Goal: Task Accomplishment & Management: Complete application form

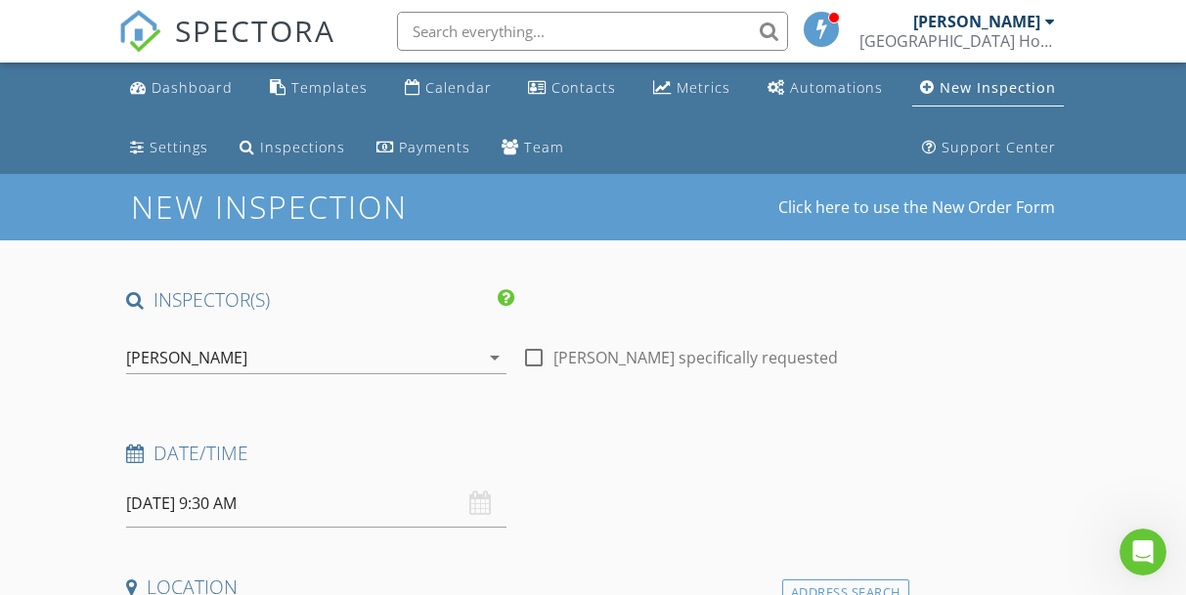
drag, startPoint x: 175, startPoint y: 230, endPoint x: 76, endPoint y: 228, distance: 98.7
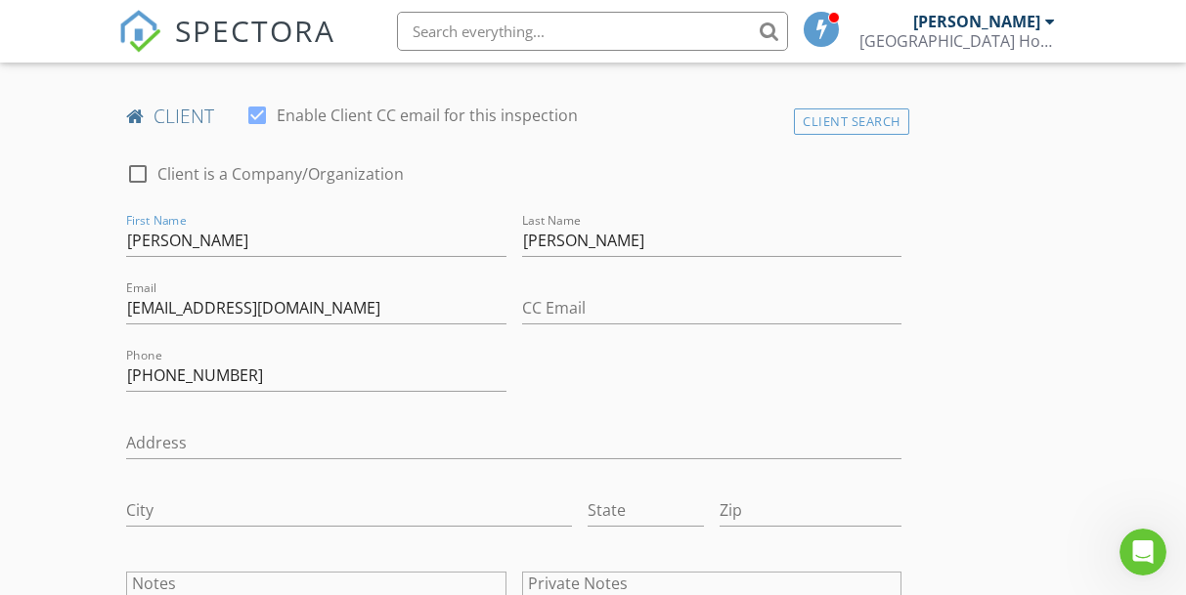
click at [145, 159] on div at bounding box center [137, 173] width 33 height 33
checkbox input "true"
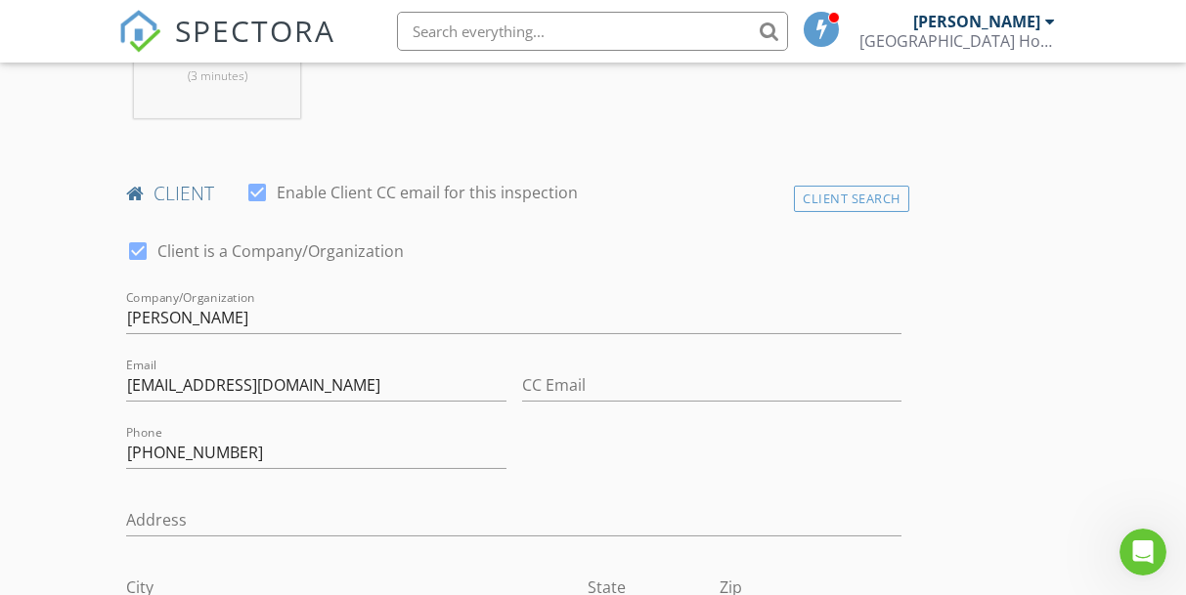
scroll to position [924, 0]
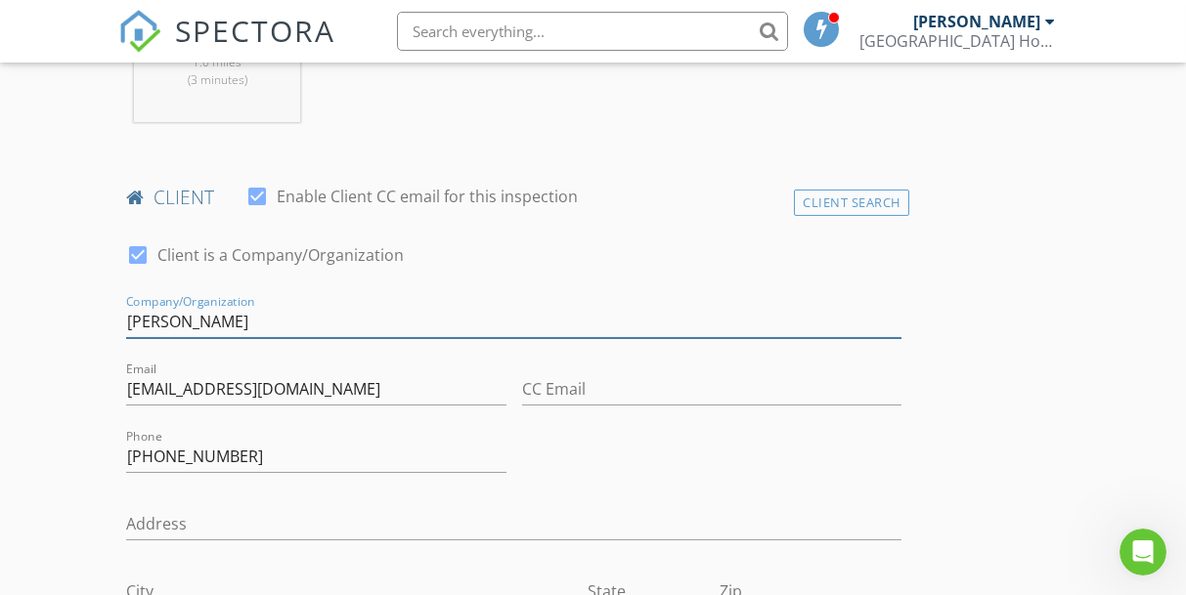
click at [210, 315] on input "[PERSON_NAME]" at bounding box center [513, 322] width 775 height 32
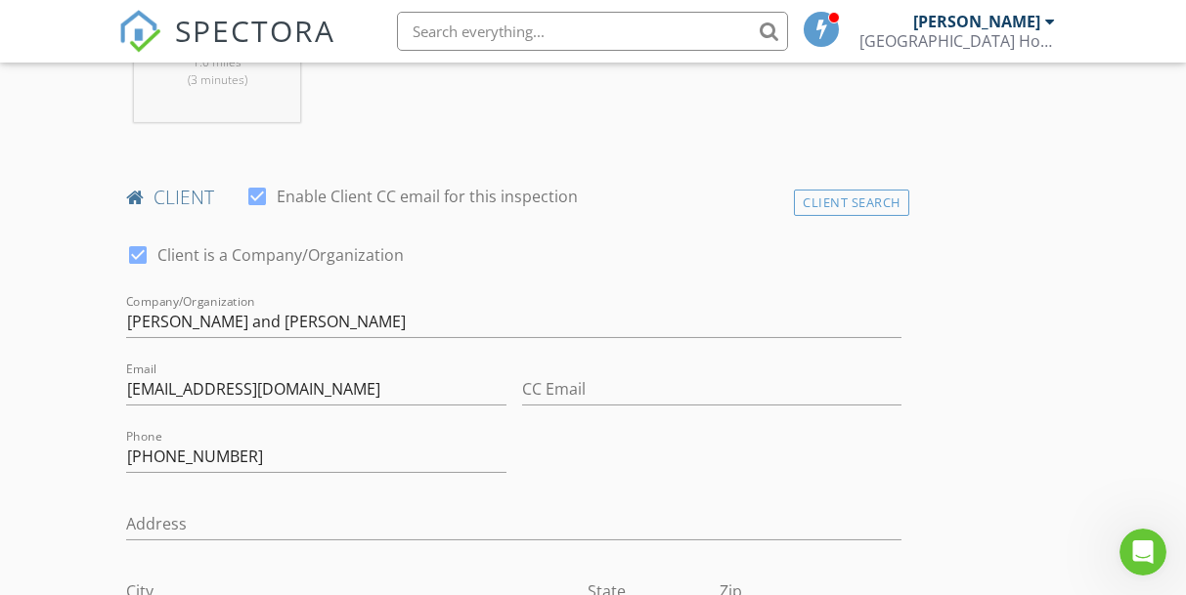
click at [558, 365] on div "CC Email" at bounding box center [711, 394] width 379 height 64
click at [558, 384] on input "CC Email" at bounding box center [711, 389] width 379 height 32
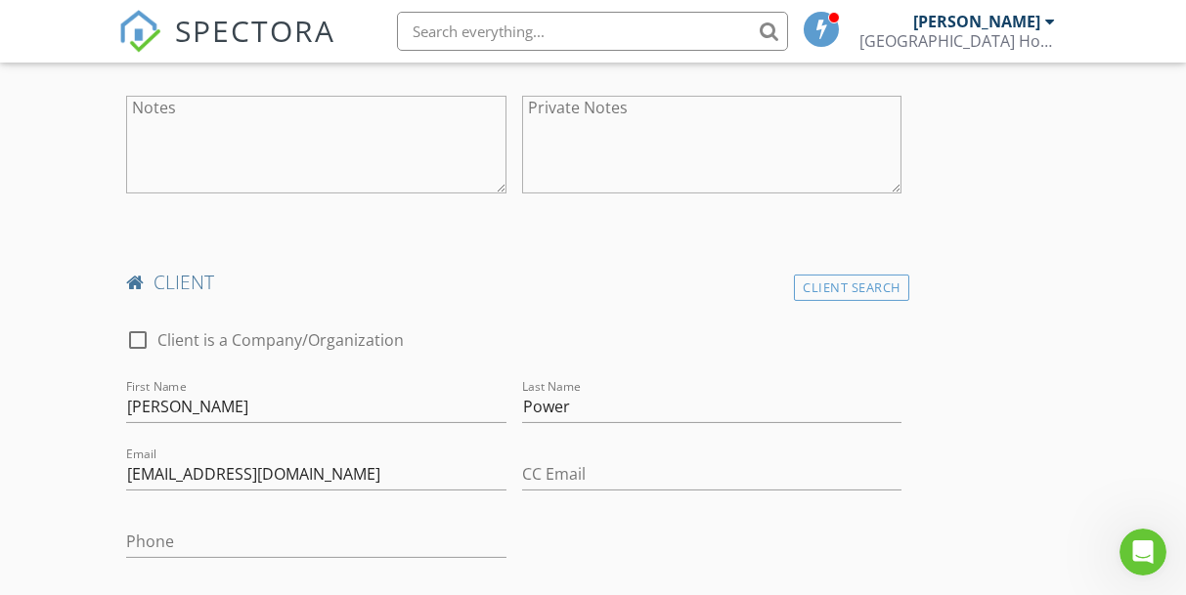
scroll to position [1501, 0]
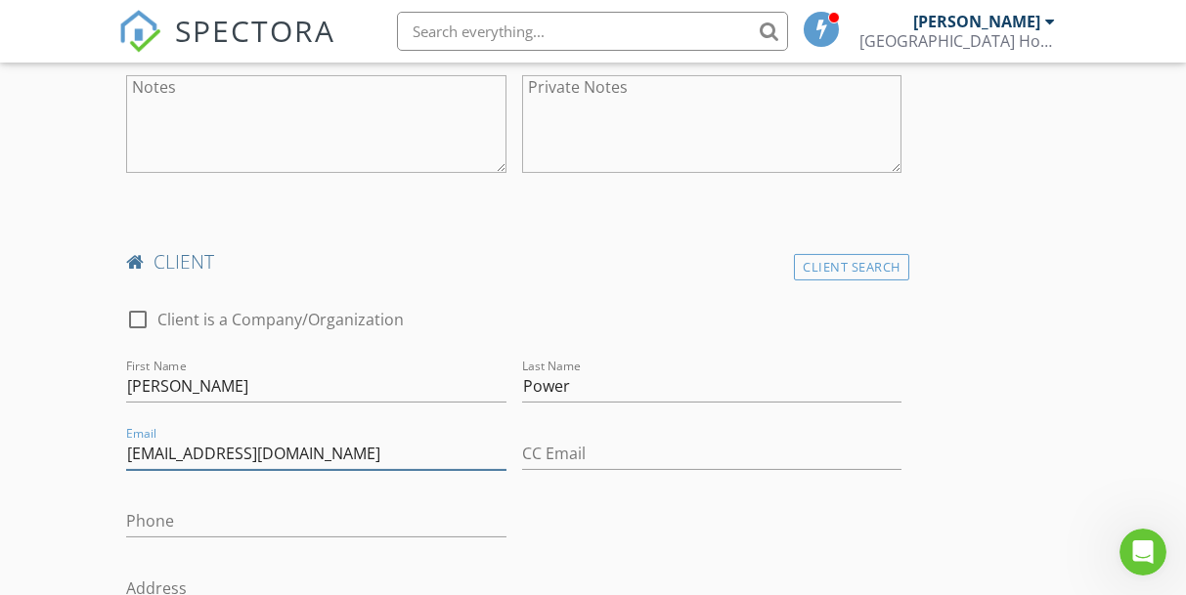
drag, startPoint x: 299, startPoint y: 448, endPoint x: 112, endPoint y: 444, distance: 186.7
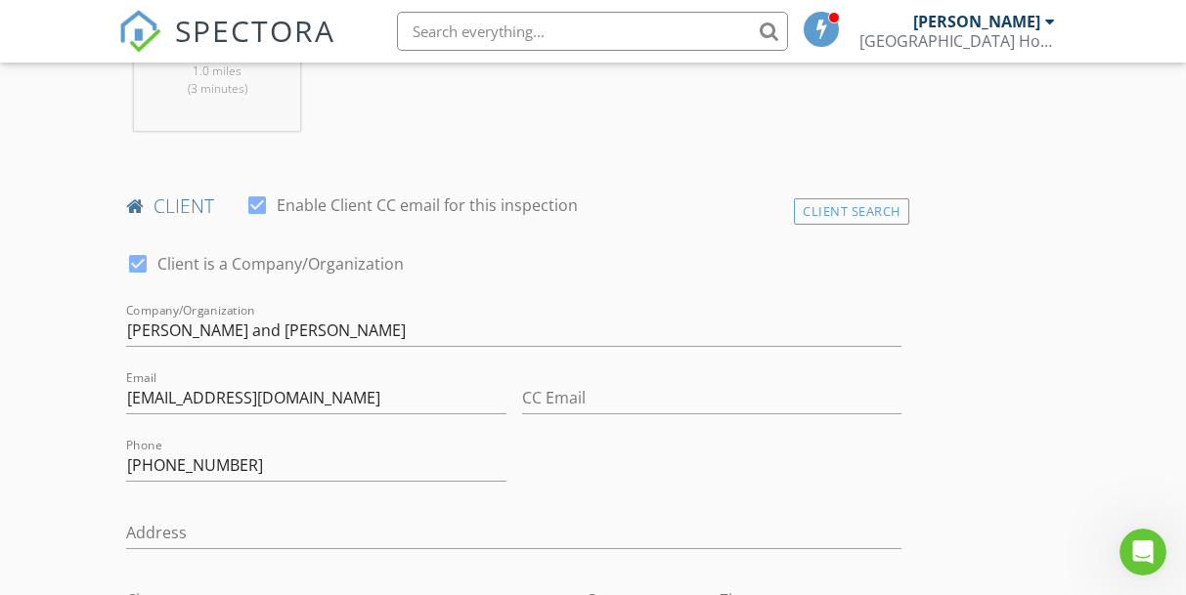
scroll to position [886, 0]
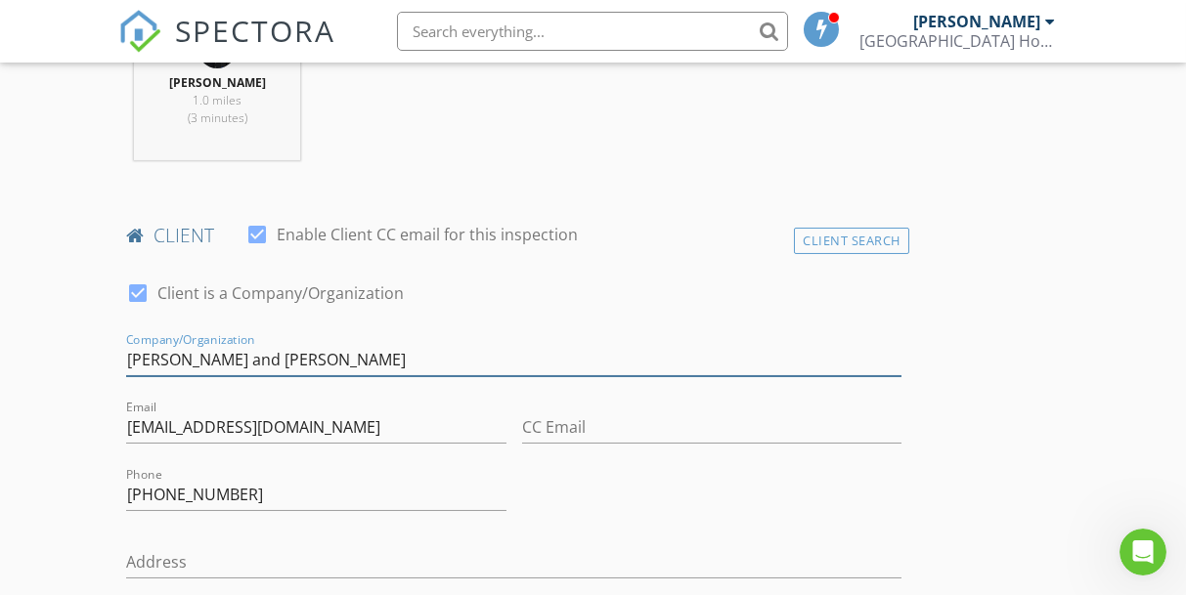
click at [435, 353] on input "[PERSON_NAME] and [PERSON_NAME]" at bounding box center [513, 360] width 775 height 32
paste input "[EMAIL_ADDRESS][DOMAIN_NAME]"
type input "Robin McKean and Terry Power silthoron9@yahoo.com"
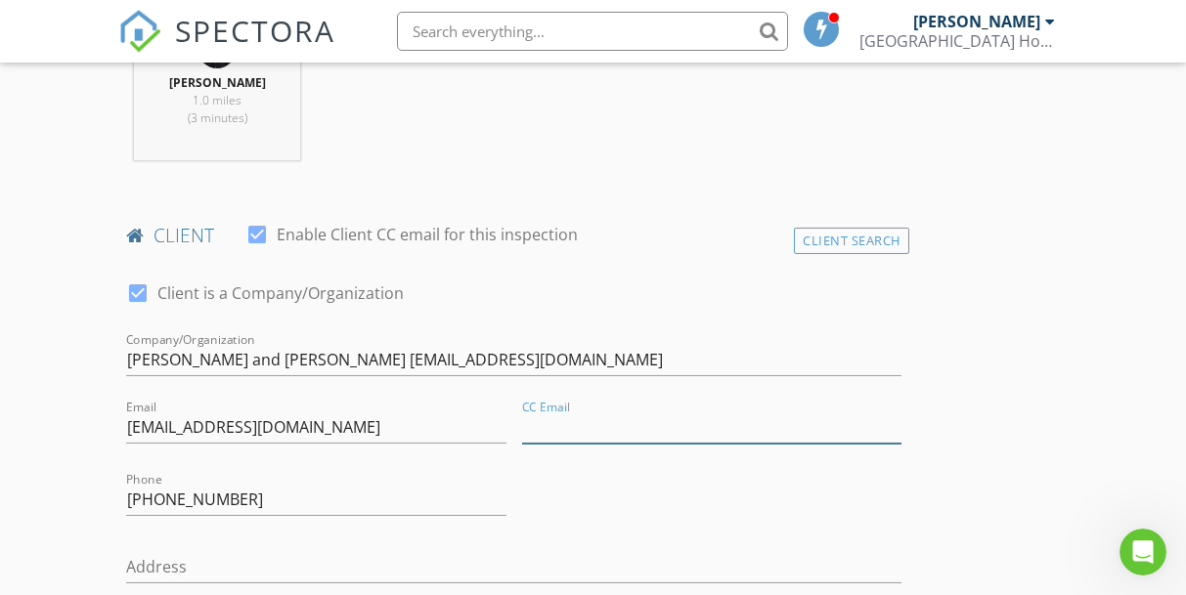
click at [553, 416] on input "CC Email" at bounding box center [711, 428] width 379 height 32
paste input "[EMAIL_ADDRESS][DOMAIN_NAME]"
type input "[EMAIL_ADDRESS][DOMAIN_NAME]"
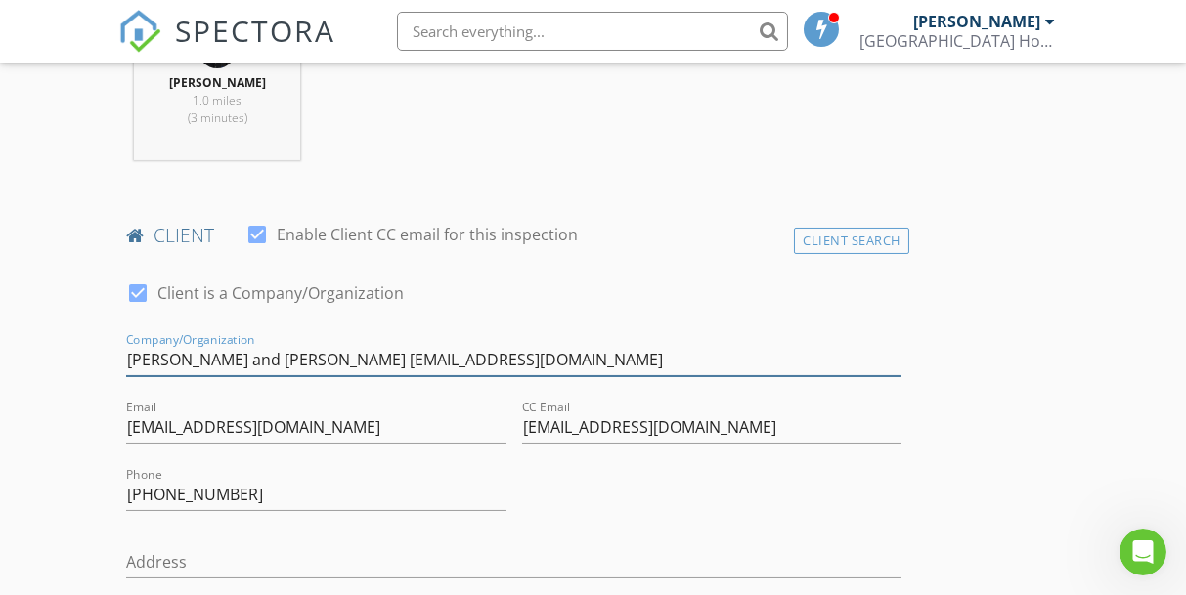
drag, startPoint x: 537, startPoint y: 353, endPoint x: 358, endPoint y: 352, distance: 178.9
click at [358, 352] on input "Robin McKean and Terry Power silthoron9@yahoo.com" at bounding box center [513, 360] width 775 height 32
type input "[PERSON_NAME] and [PERSON_NAME]"
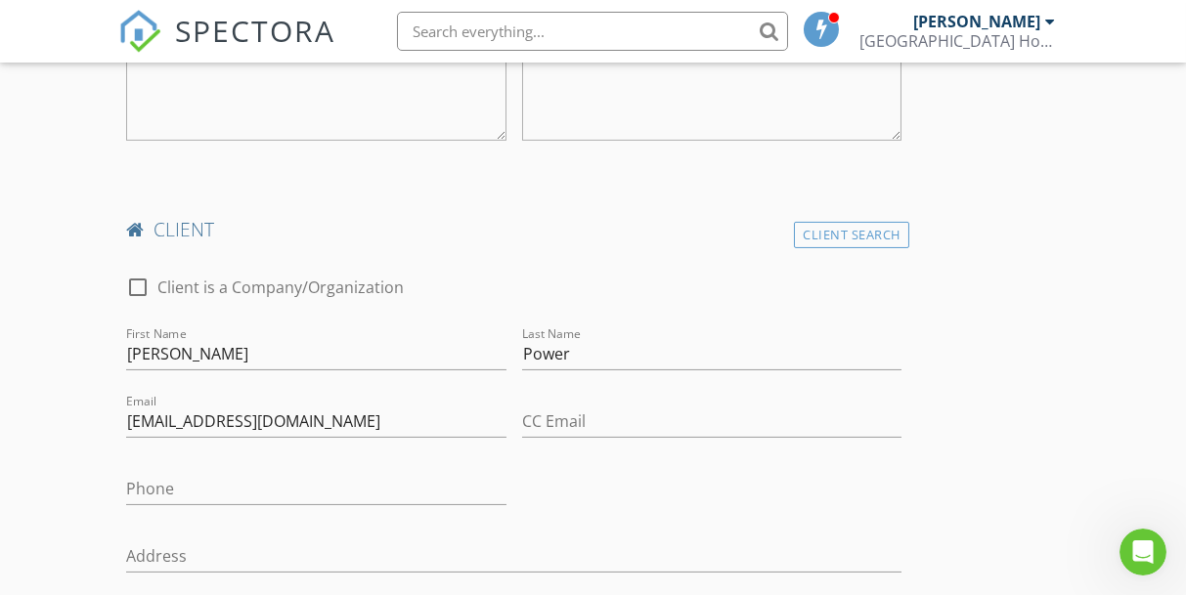
scroll to position [1543, 0]
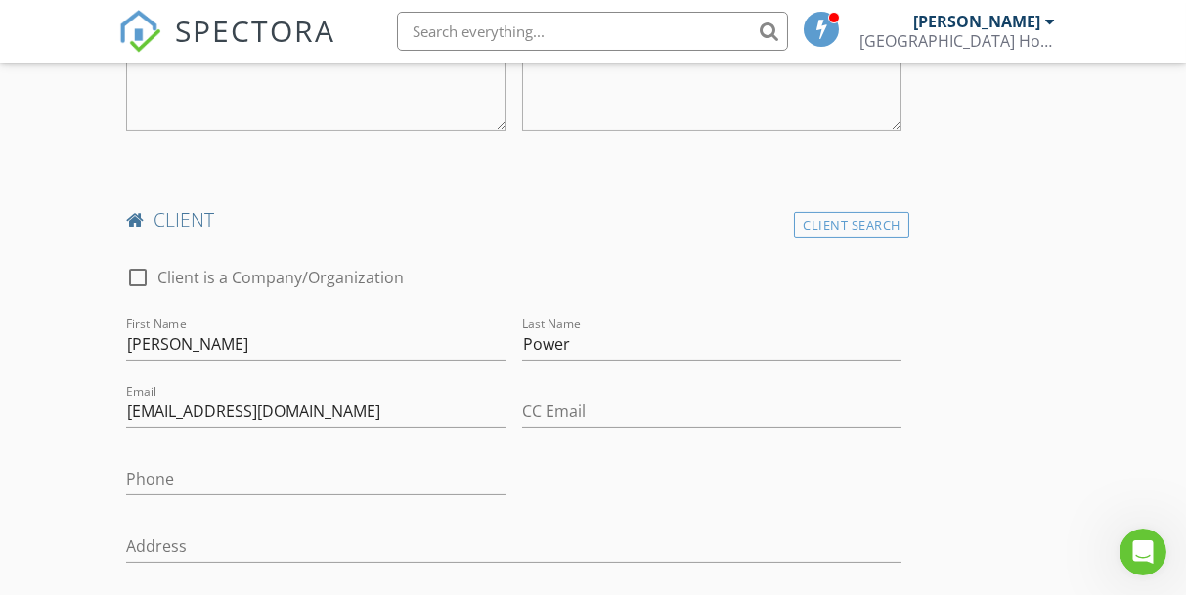
click at [353, 271] on label "Client is a Company/Organization" at bounding box center [280, 278] width 246 height 20
checkbox input "true"
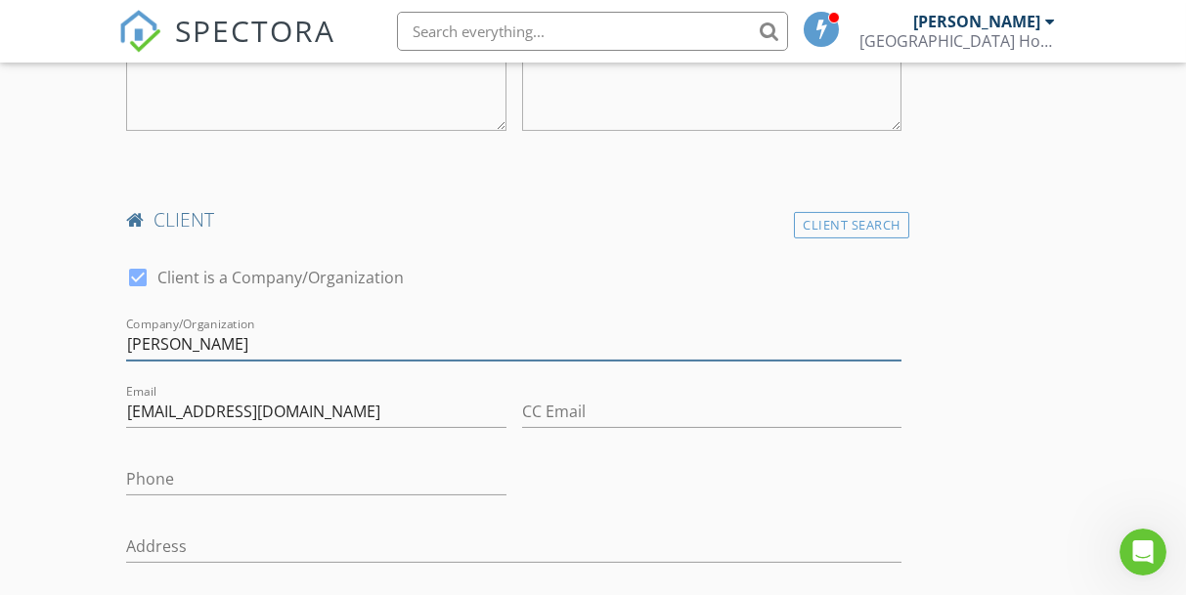
click at [304, 341] on input "Terry" at bounding box center [513, 344] width 775 height 32
type input "T"
type input "[PERSON_NAME] and [PERSON_NAME]"
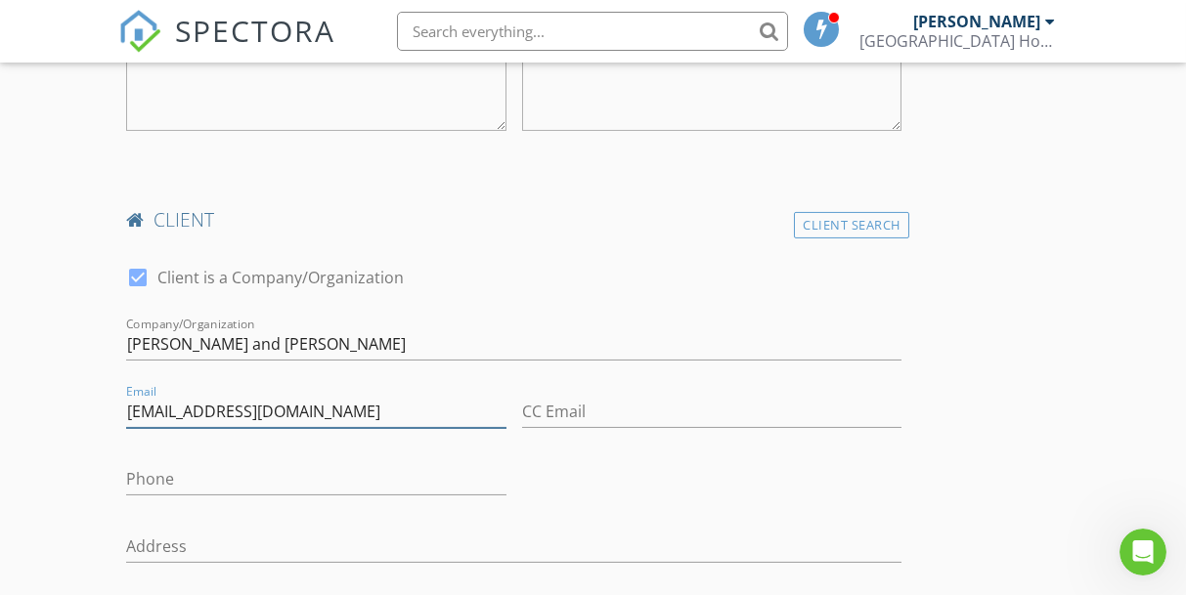
drag, startPoint x: 330, startPoint y: 404, endPoint x: 63, endPoint y: 398, distance: 267.9
type input "[EMAIL_ADDRESS][DOMAIN_NAME]"
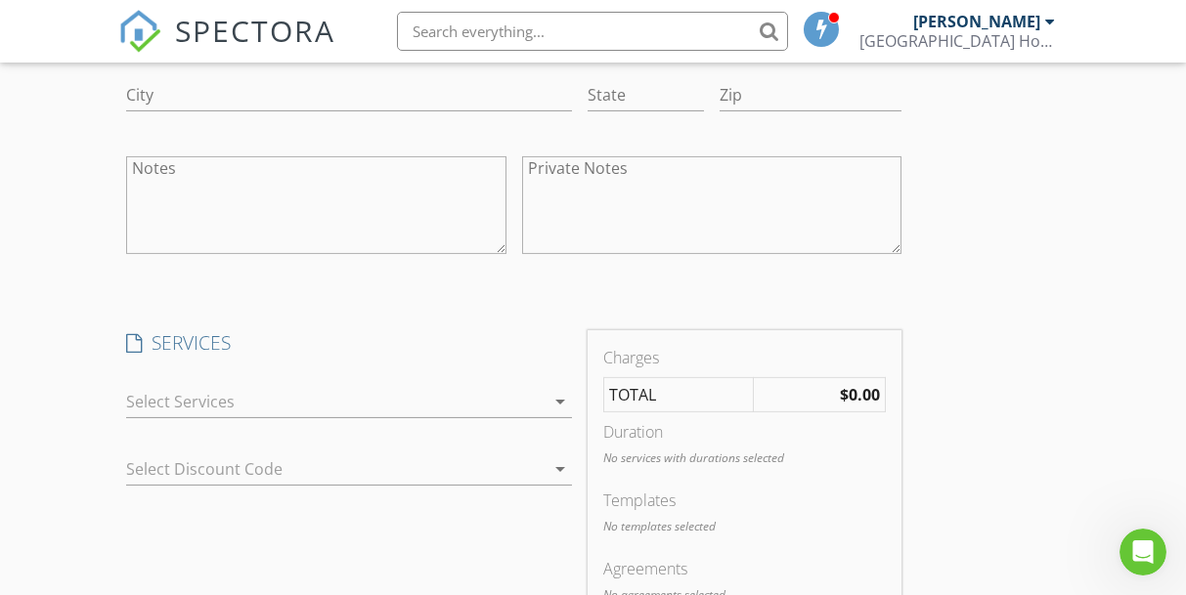
scroll to position [2081, 0]
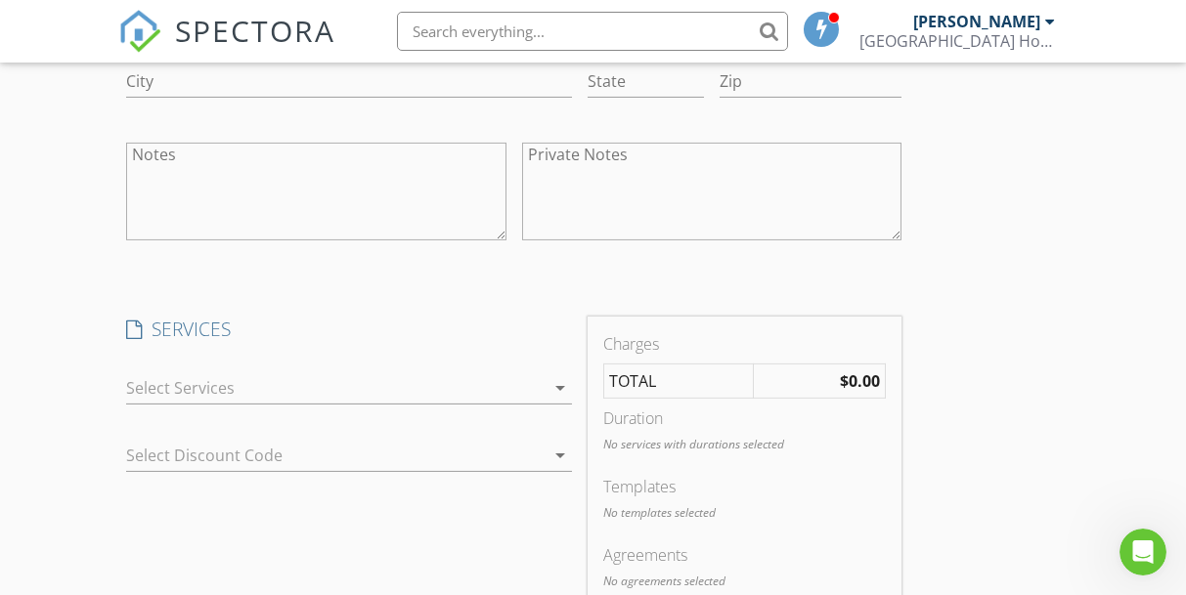
type input "[EMAIL_ADDRESS][DOMAIN_NAME]"
click at [358, 383] on div at bounding box center [335, 387] width 418 height 31
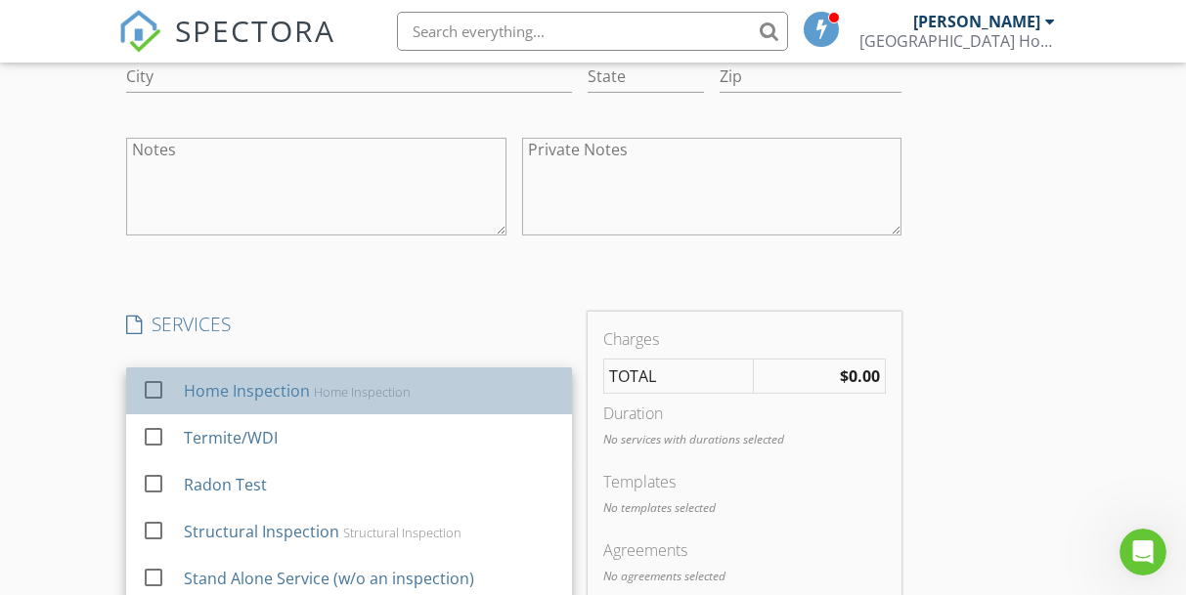
click at [343, 384] on div "Home Inspection" at bounding box center [363, 392] width 97 height 16
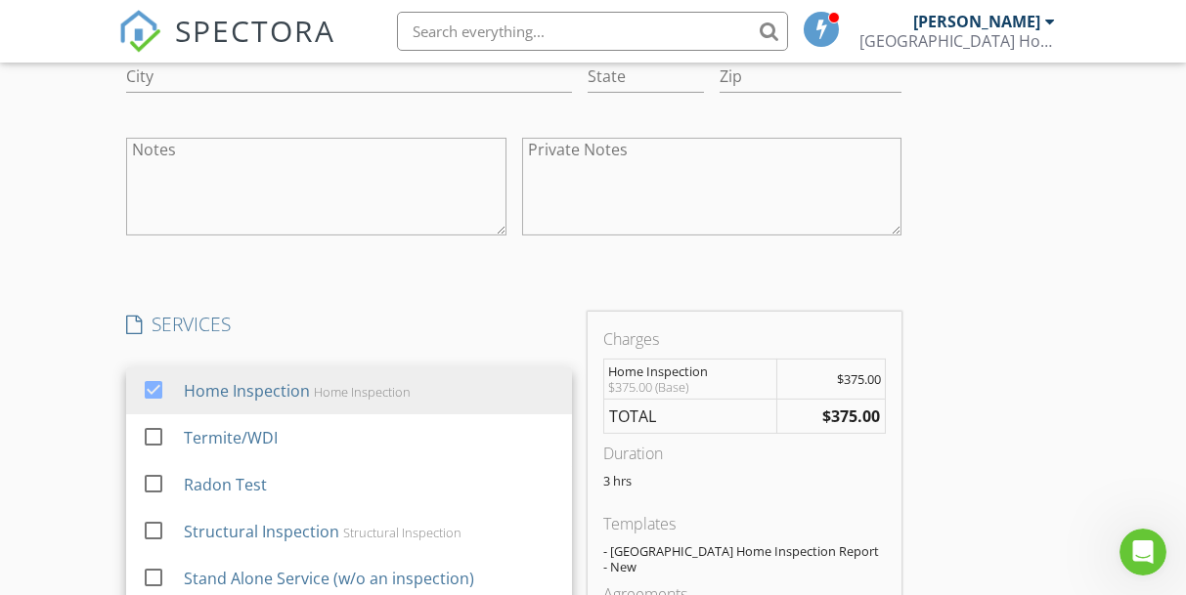
click at [369, 312] on h4 "SERVICES" at bounding box center [349, 324] width 446 height 25
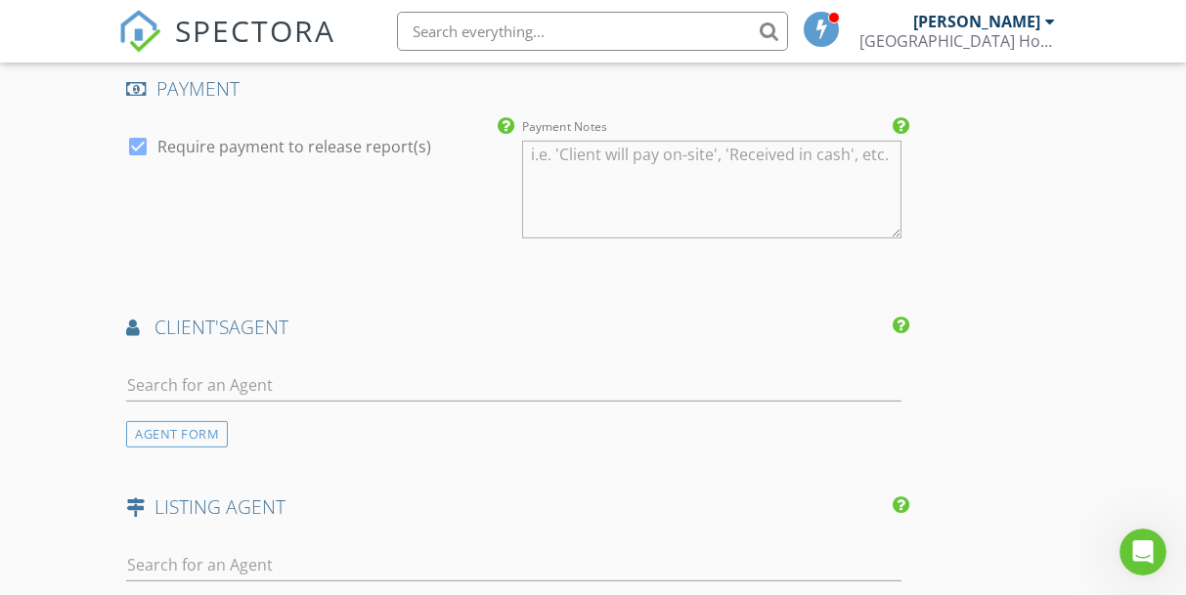
scroll to position [2889, 0]
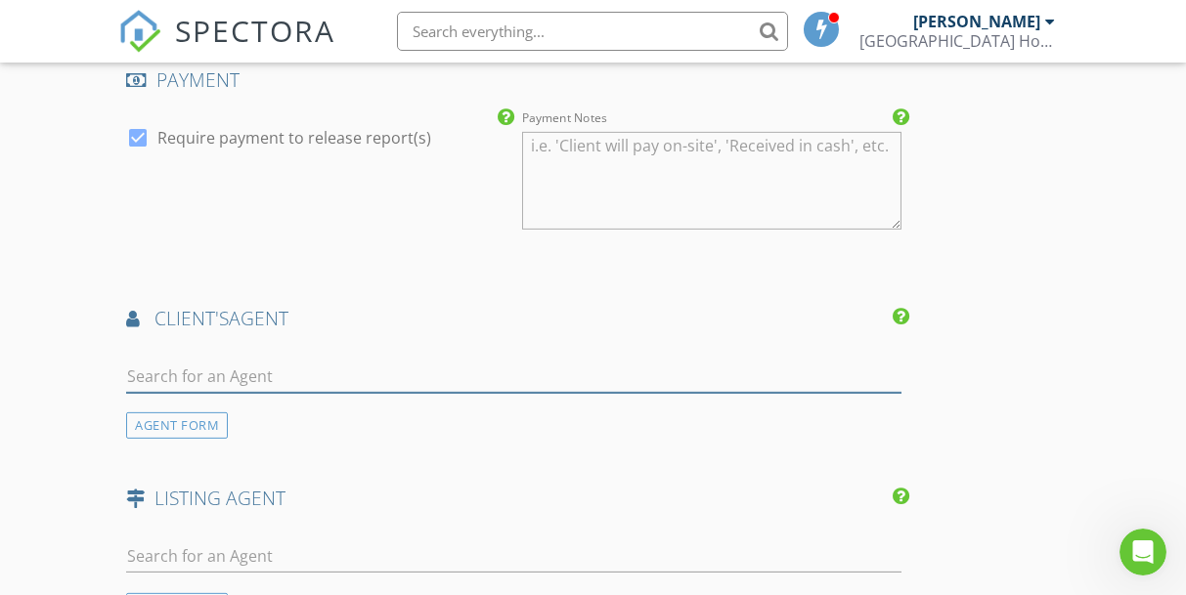
click at [260, 361] on input "text" at bounding box center [513, 377] width 775 height 32
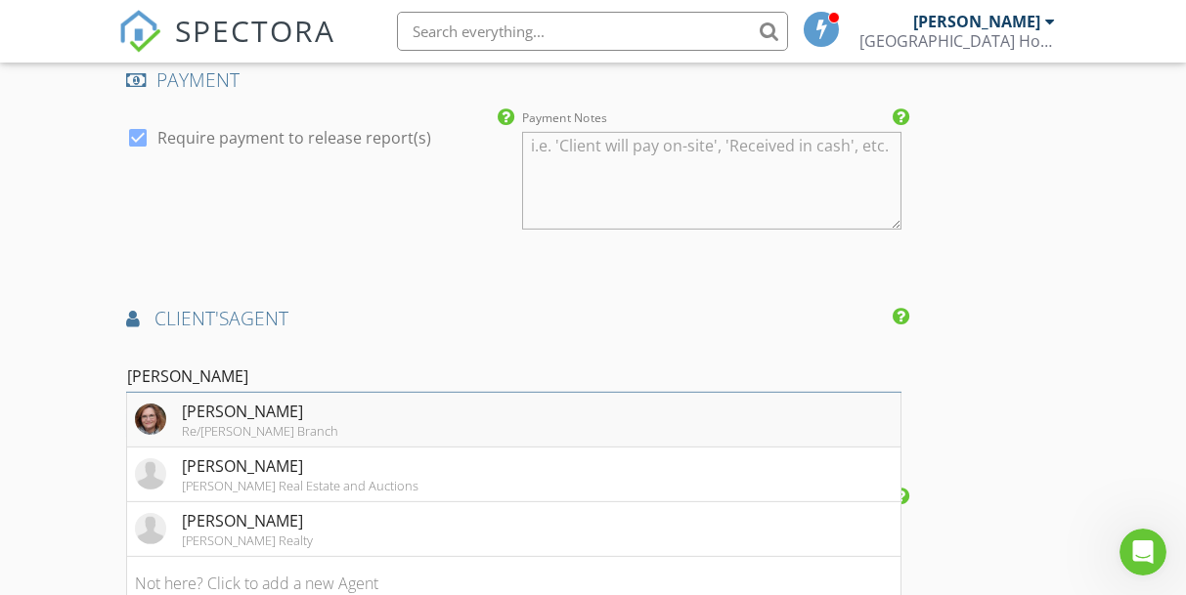
type input "robin"
click at [298, 400] on div "Robin McKean" at bounding box center [260, 411] width 156 height 23
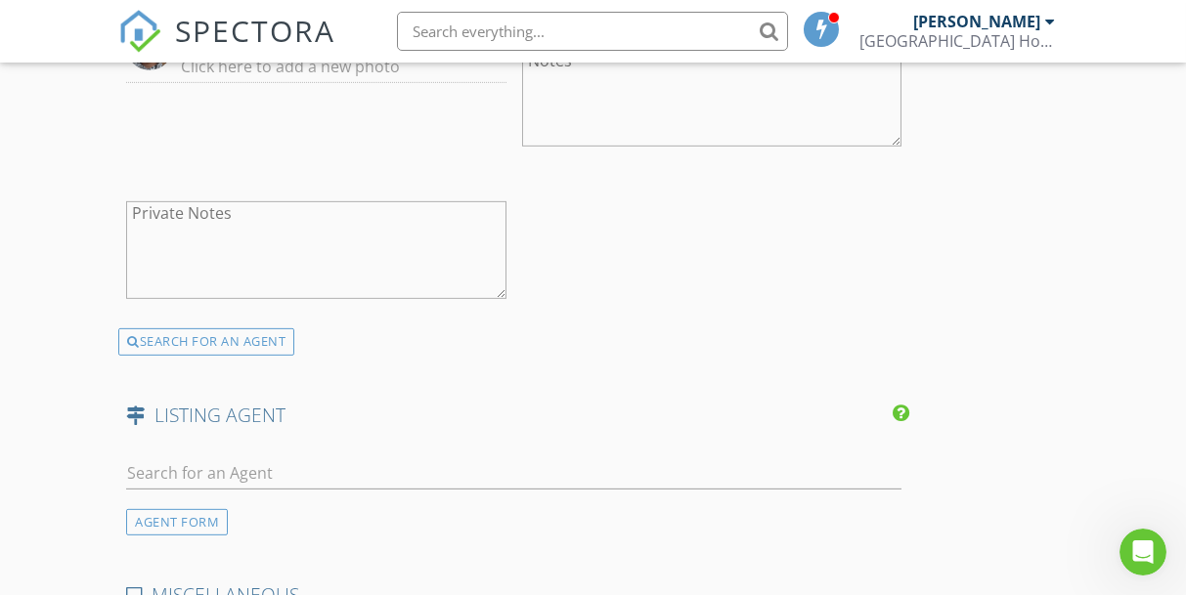
scroll to position [3428, 0]
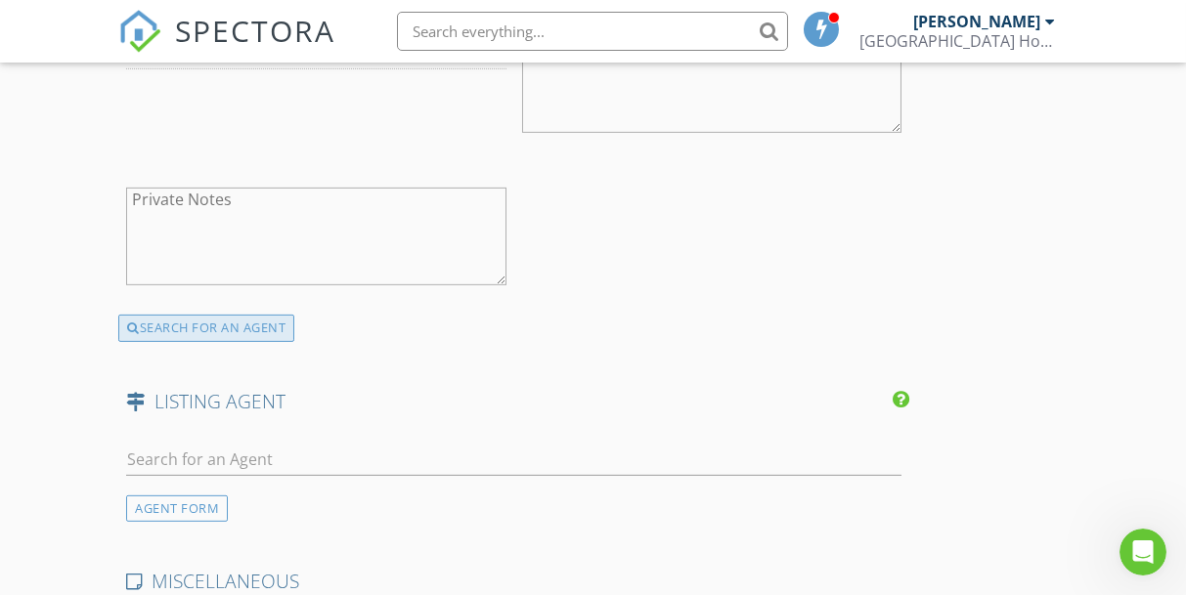
click at [256, 315] on div "SEARCH FOR AN AGENT" at bounding box center [206, 328] width 176 height 27
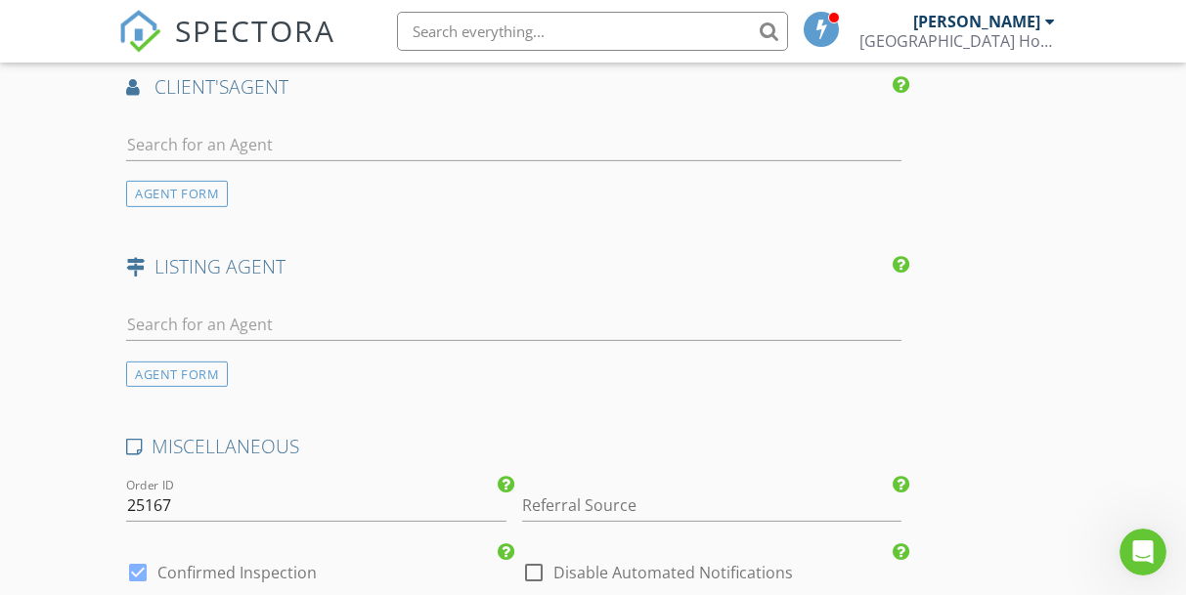
scroll to position [3114, 0]
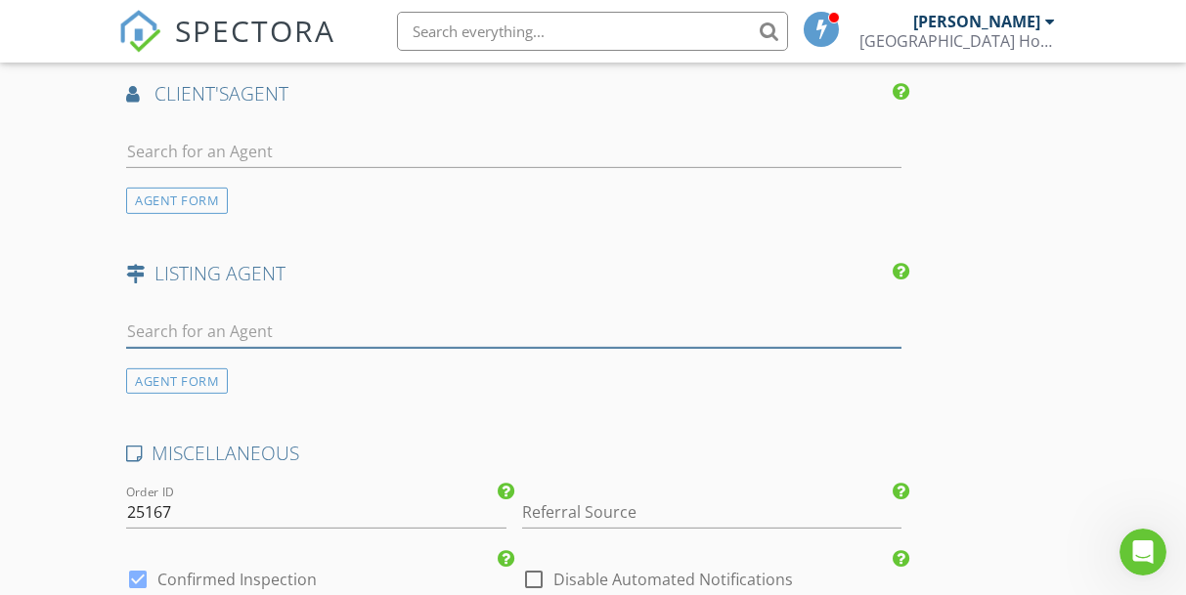
click at [247, 316] on input "text" at bounding box center [513, 332] width 775 height 32
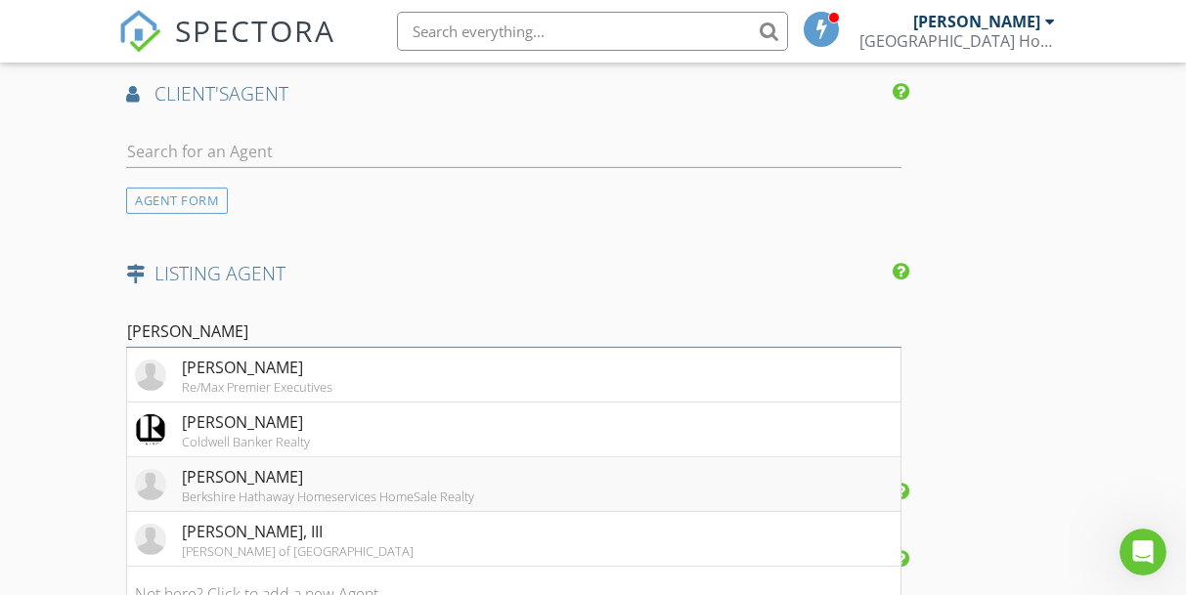
type input "david"
click at [282, 465] on div "David Eichelberger" at bounding box center [328, 476] width 292 height 23
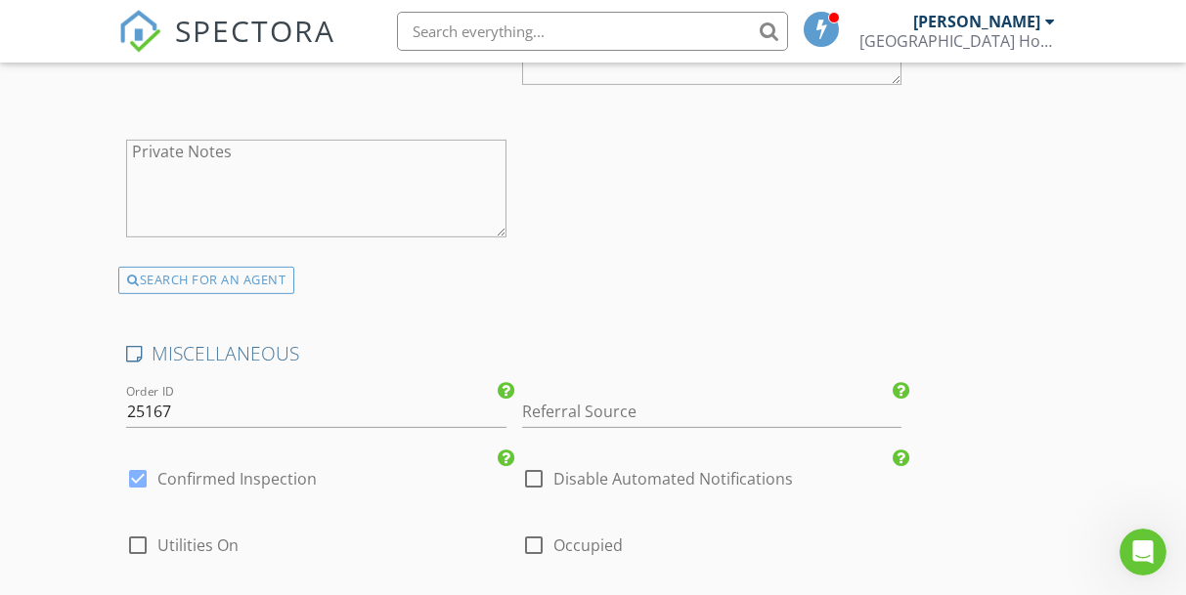
scroll to position [3658, 0]
click at [208, 467] on label "Confirmed Inspection" at bounding box center [236, 477] width 159 height 20
checkbox input "false"
checkbox input "true"
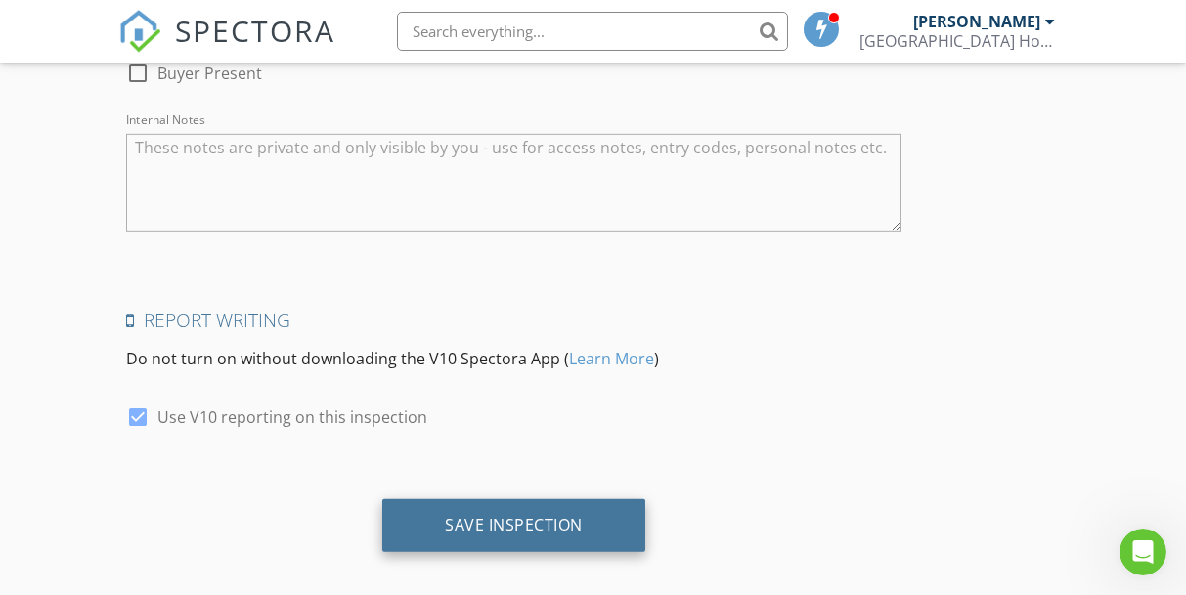
scroll to position [4261, 0]
click at [487, 516] on div "Save Inspection" at bounding box center [514, 526] width 138 height 20
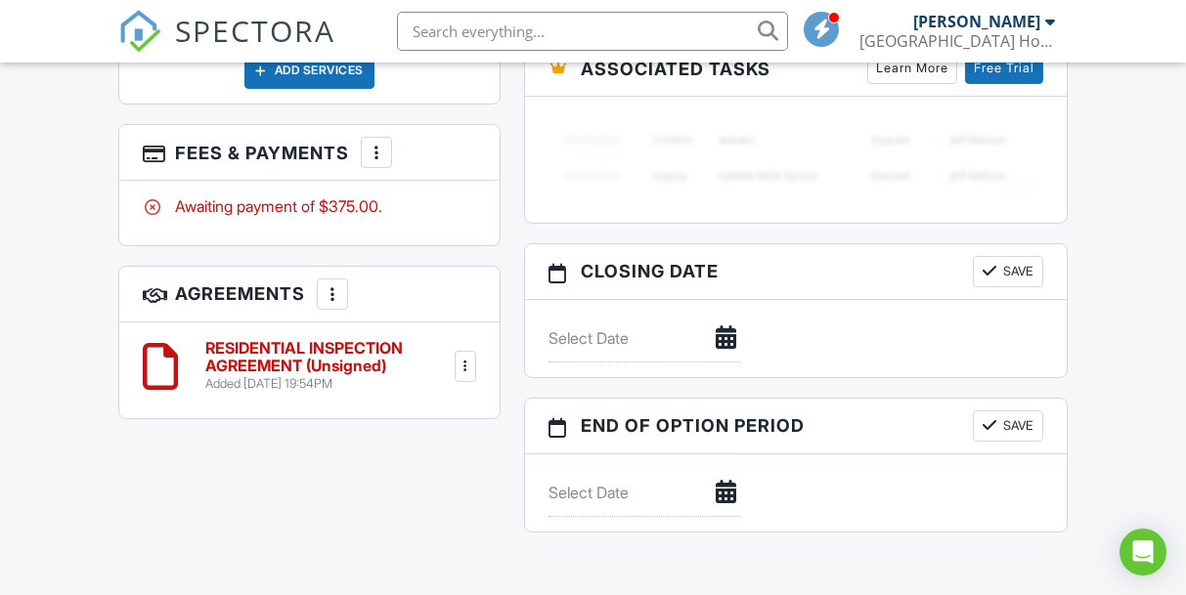
scroll to position [1947, 0]
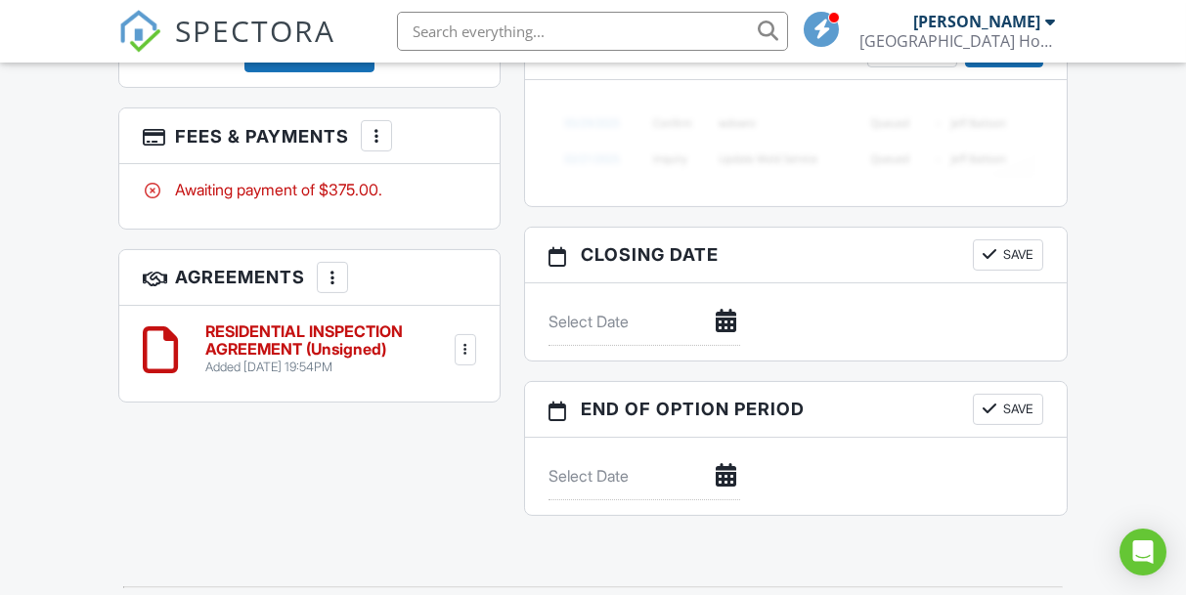
click at [469, 340] on div at bounding box center [466, 350] width 20 height 20
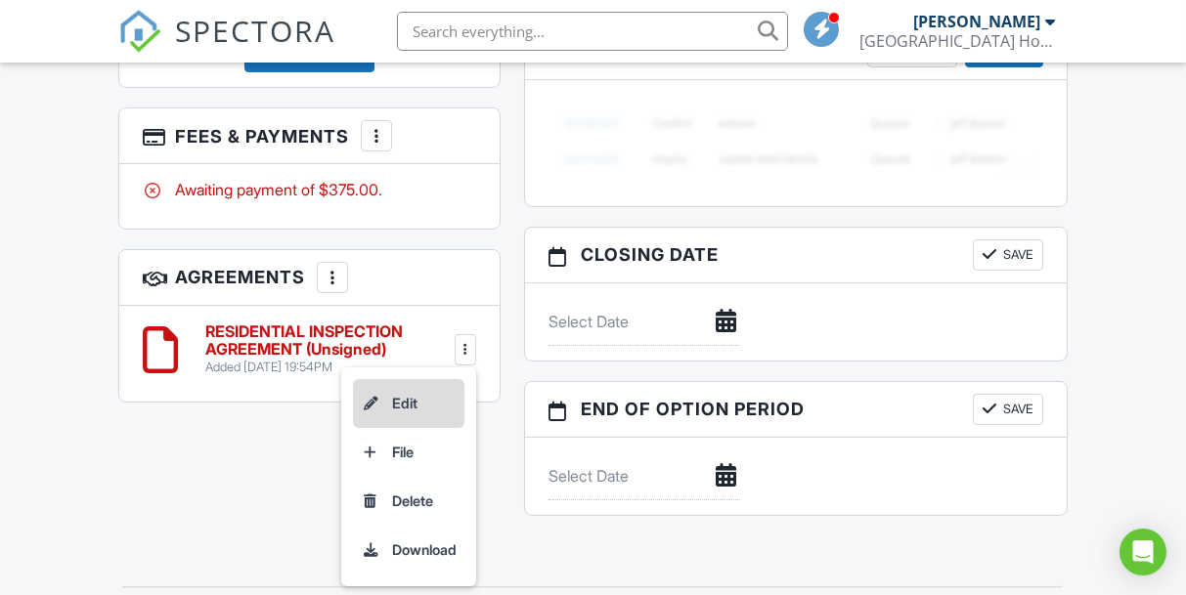
click at [423, 379] on li "Edit" at bounding box center [408, 403] width 111 height 49
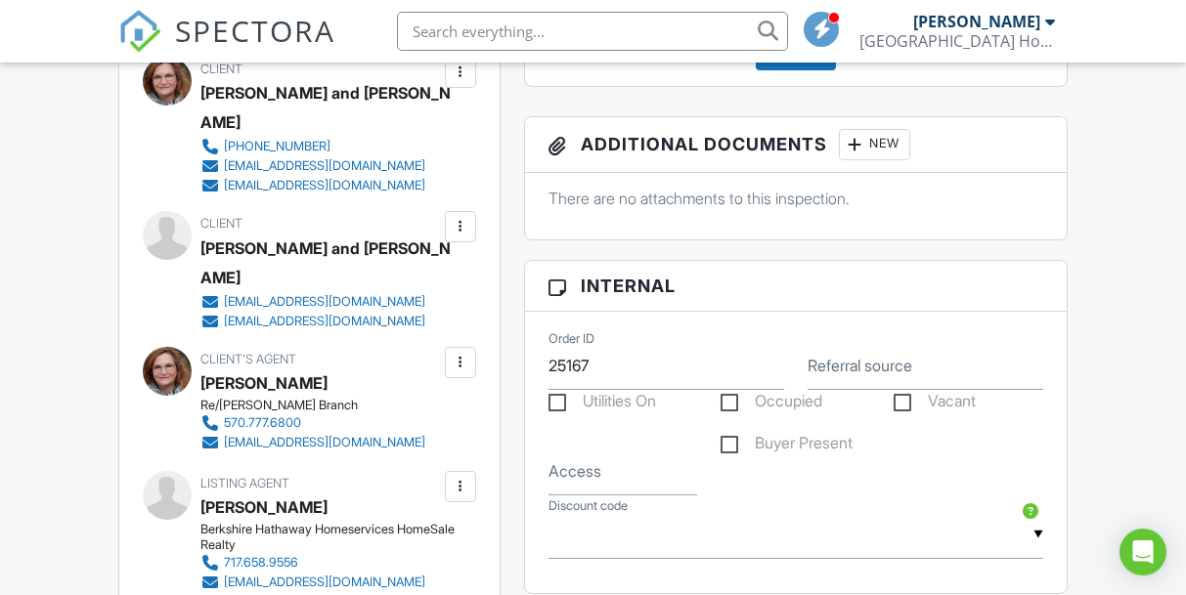
scroll to position [1024, 0]
click at [581, 391] on label "Utilities On" at bounding box center [602, 403] width 108 height 24
click at [561, 397] on input "Utilities On" at bounding box center [554, 403] width 13 height 13
checkbox input "true"
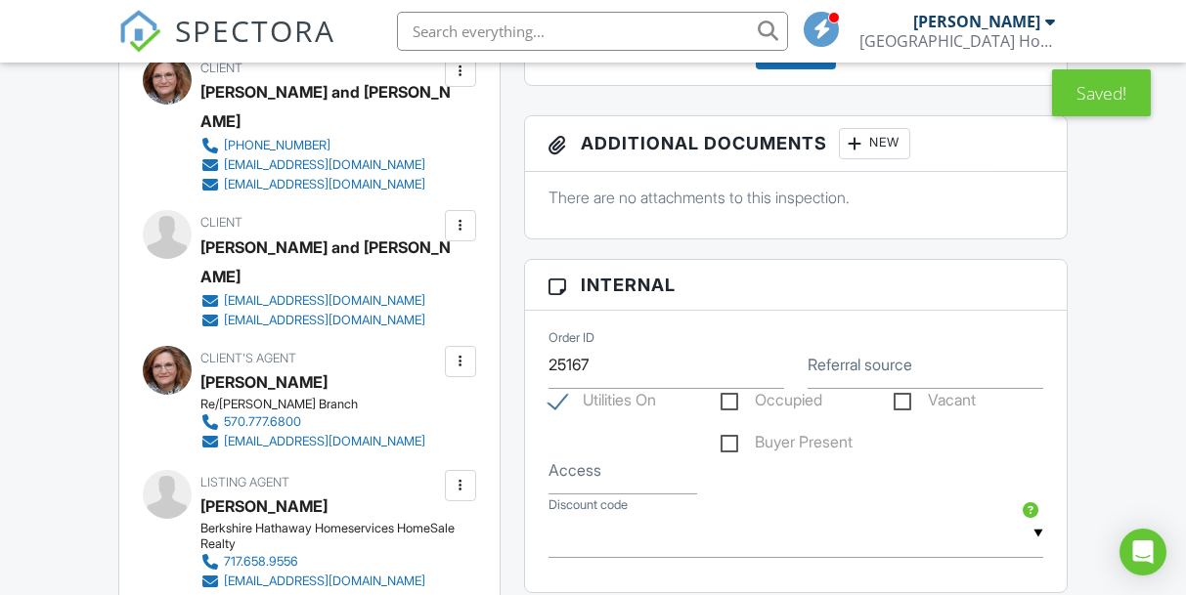
click at [775, 391] on label "Occupied" at bounding box center [771, 403] width 102 height 24
click at [733, 397] on input "Occupied" at bounding box center [726, 403] width 13 height 13
checkbox input "true"
click at [792, 435] on label "Buyer Present" at bounding box center [786, 445] width 132 height 24
click at [733, 439] on input "Buyer Present" at bounding box center [726, 445] width 13 height 13
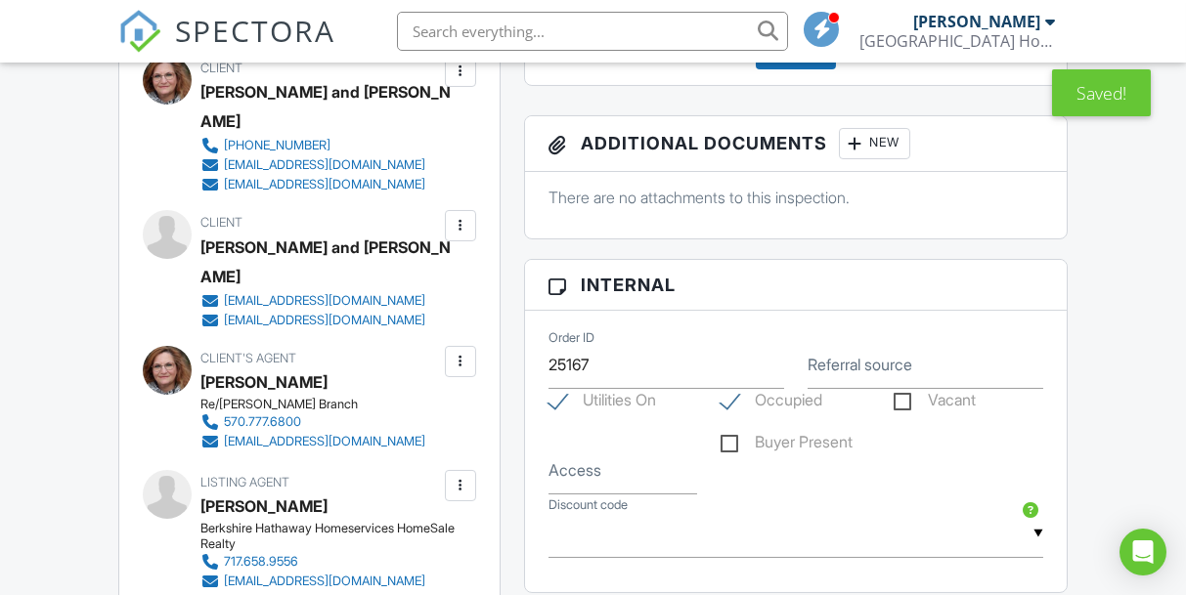
checkbox input "true"
click at [646, 467] on input "Access" at bounding box center [623, 471] width 150 height 48
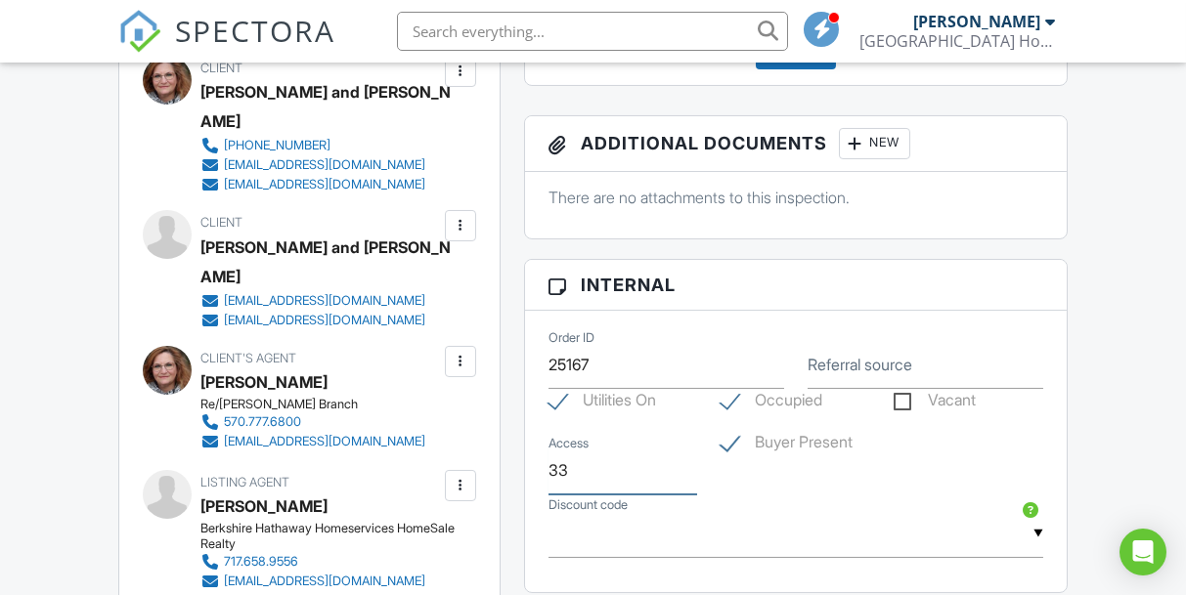
type input "3"
type input "Combo 3366"
click at [889, 365] on label "Referral source" at bounding box center [859, 365] width 105 height 22
click at [889, 365] on input "Referral source" at bounding box center [925, 365] width 236 height 48
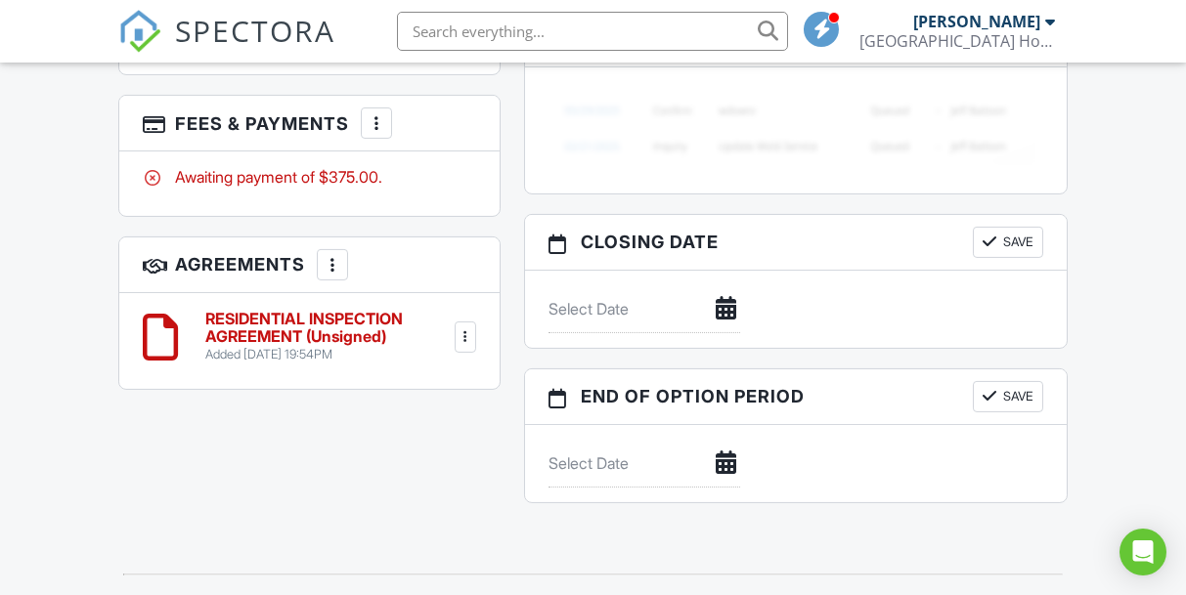
scroll to position [1973, 0]
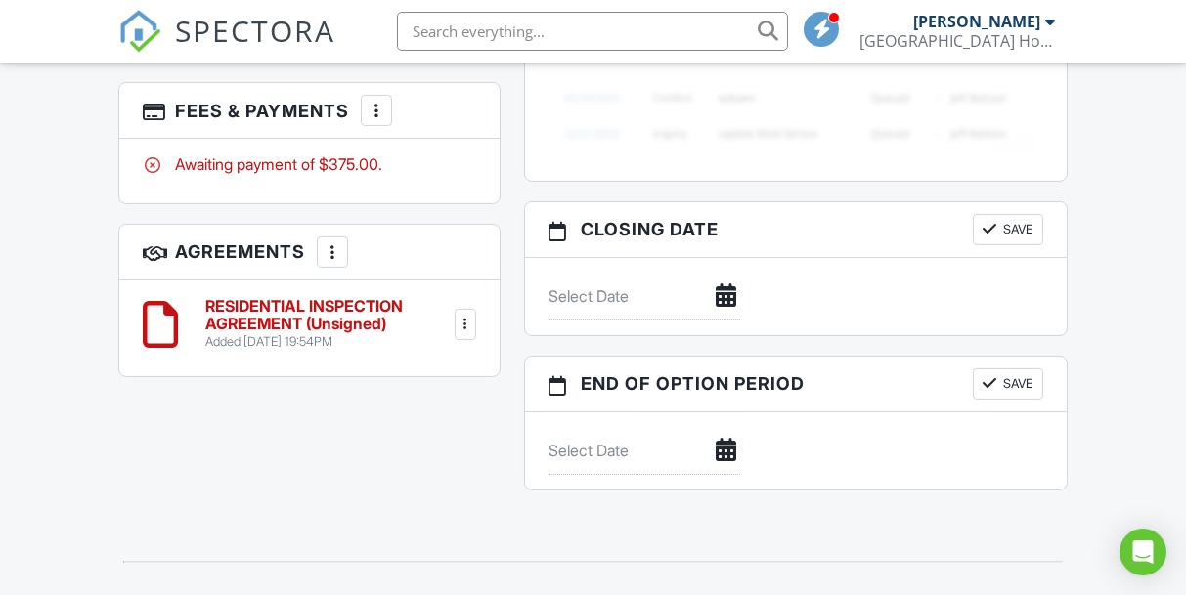
type input "[PERSON_NAME]"
click at [1009, 215] on button "Save" at bounding box center [1008, 229] width 70 height 31
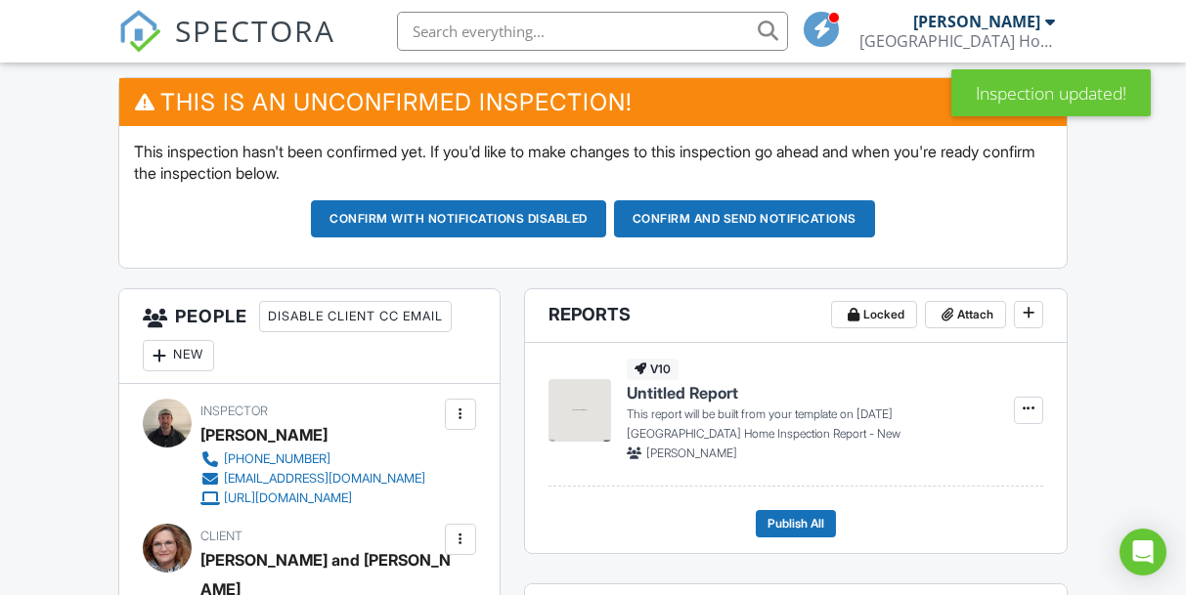
scroll to position [554, 0]
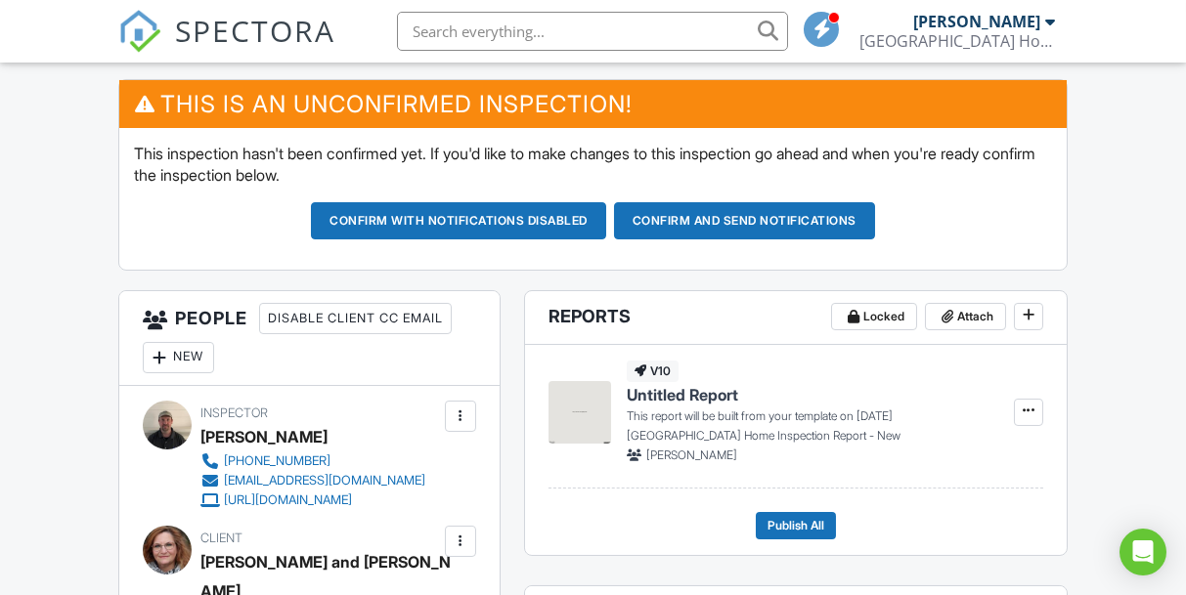
click at [462, 535] on div at bounding box center [461, 542] width 20 height 20
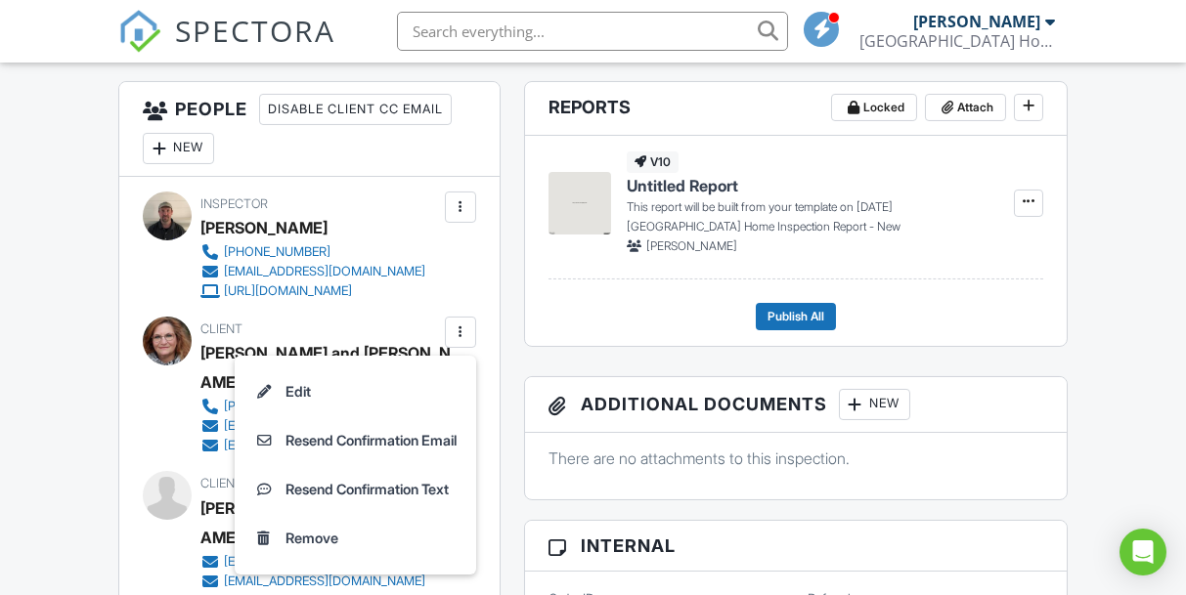
scroll to position [771, 0]
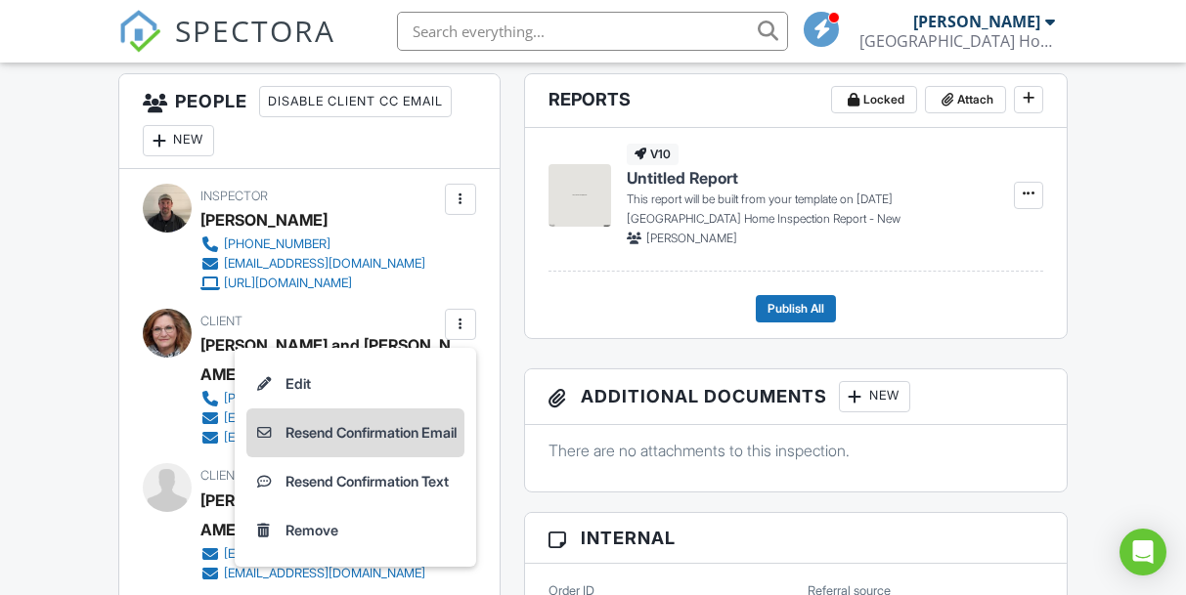
click at [415, 428] on li "Resend Confirmation Email" at bounding box center [355, 433] width 218 height 49
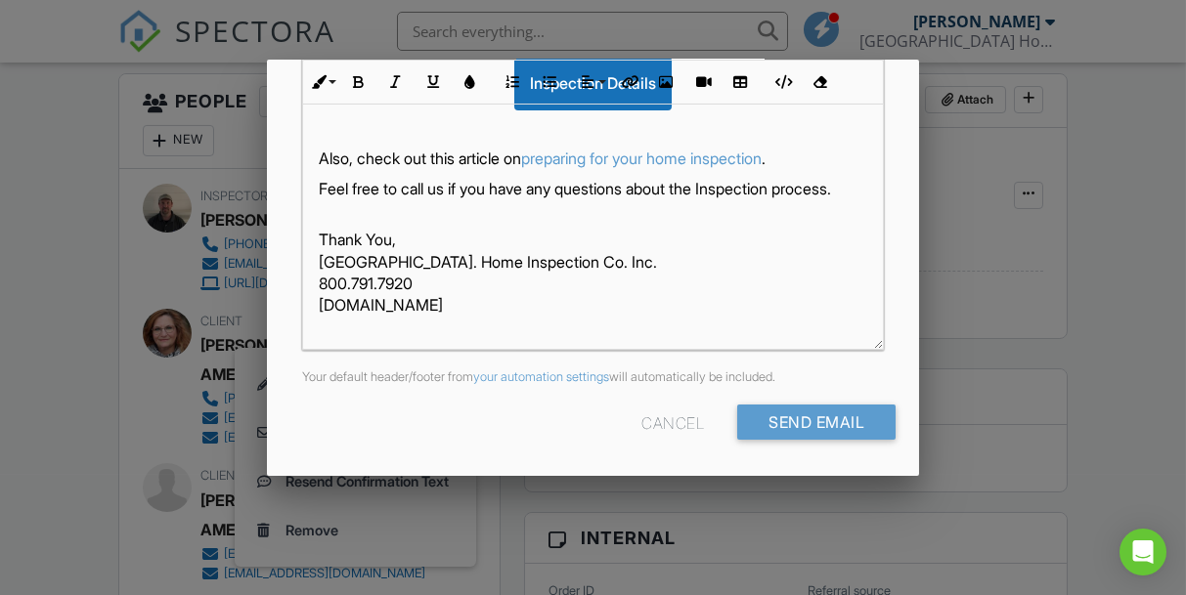
scroll to position [542, 0]
click at [1098, 330] on div at bounding box center [593, 274] width 1186 height 744
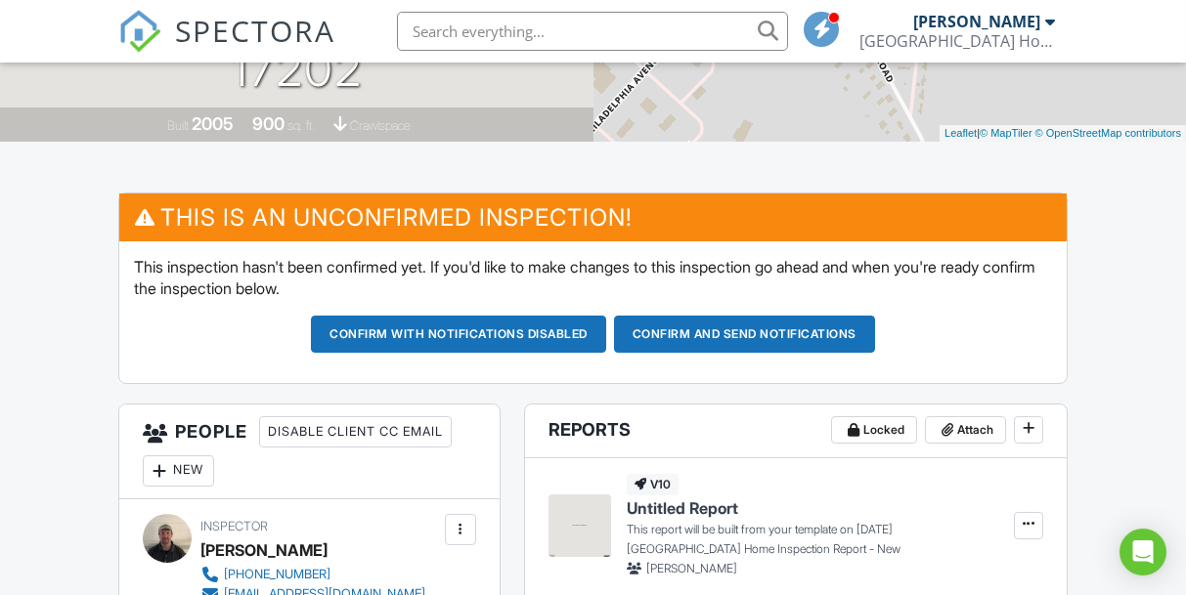
scroll to position [453, 0]
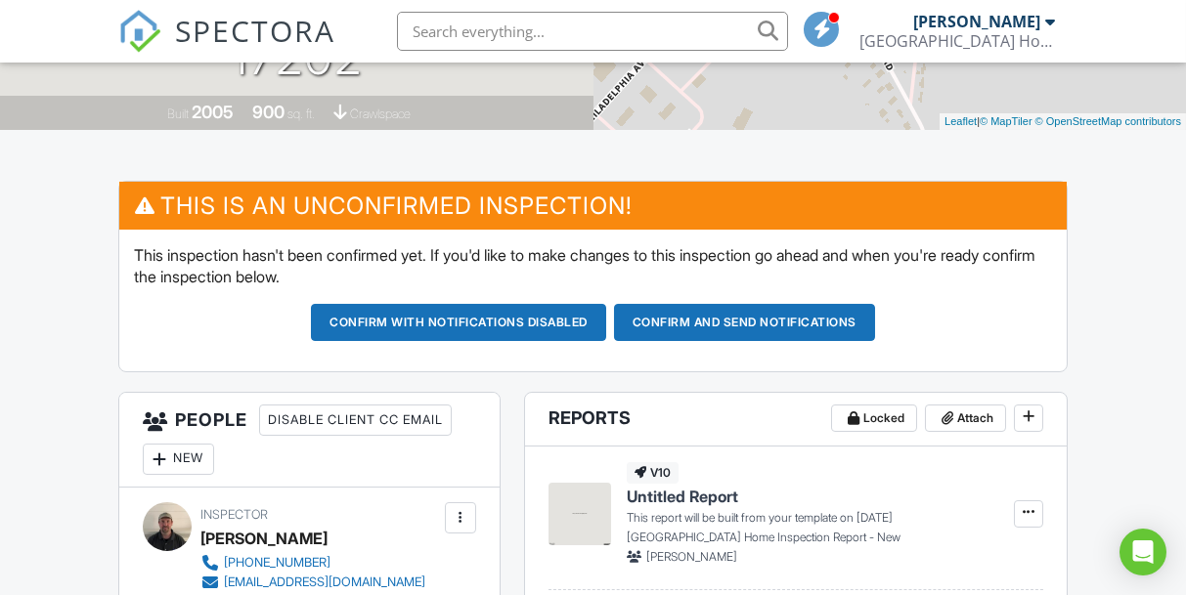
click at [606, 319] on button "Confirm and send notifications" at bounding box center [458, 322] width 295 height 37
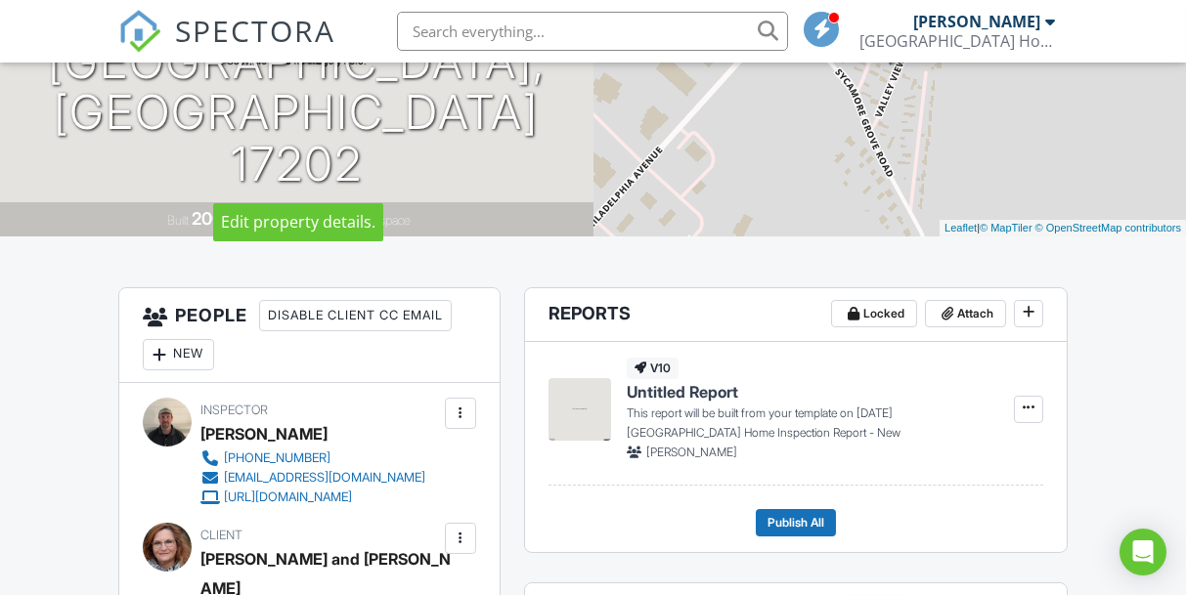
scroll to position [348, 0]
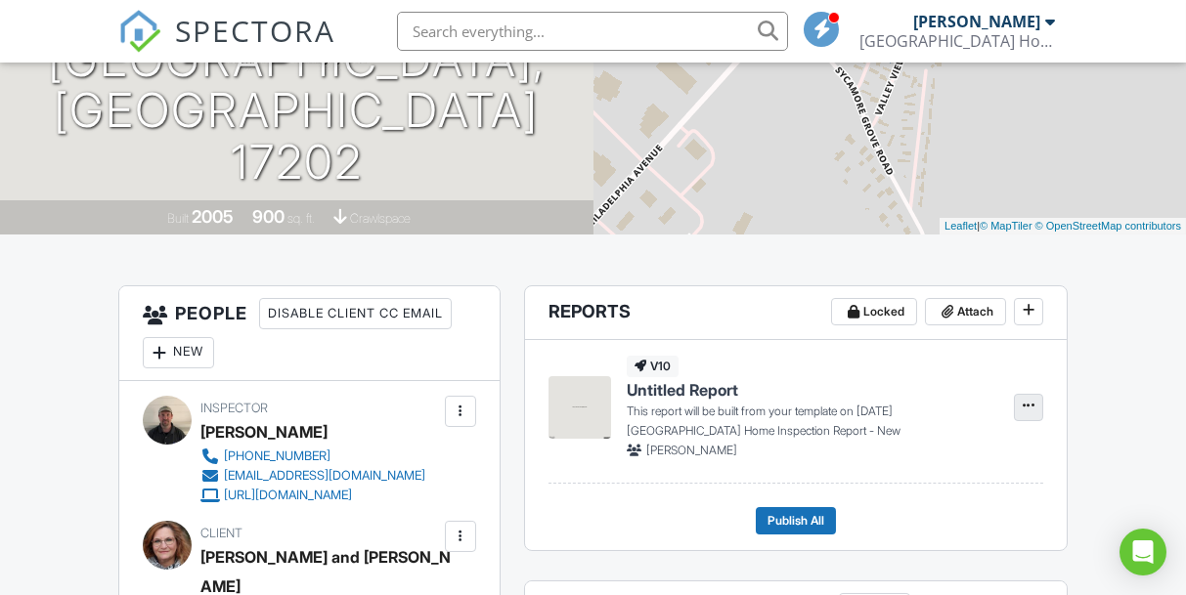
click at [1028, 412] on icon at bounding box center [1028, 406] width 12 height 20
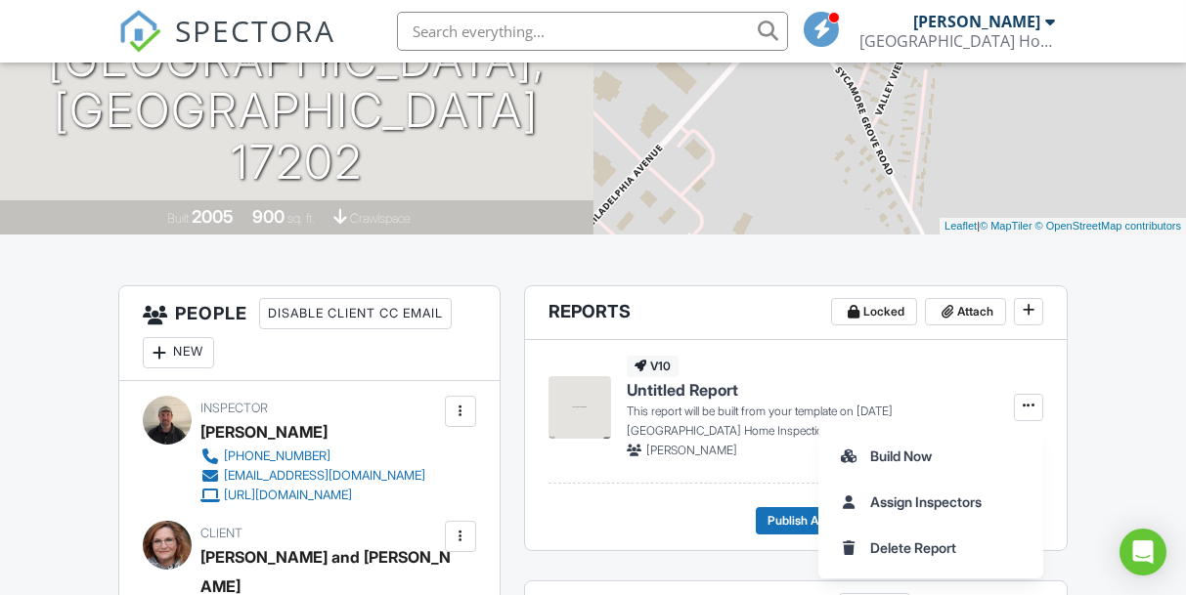
click at [677, 498] on footer "Publish All" at bounding box center [795, 513] width 495 height 43
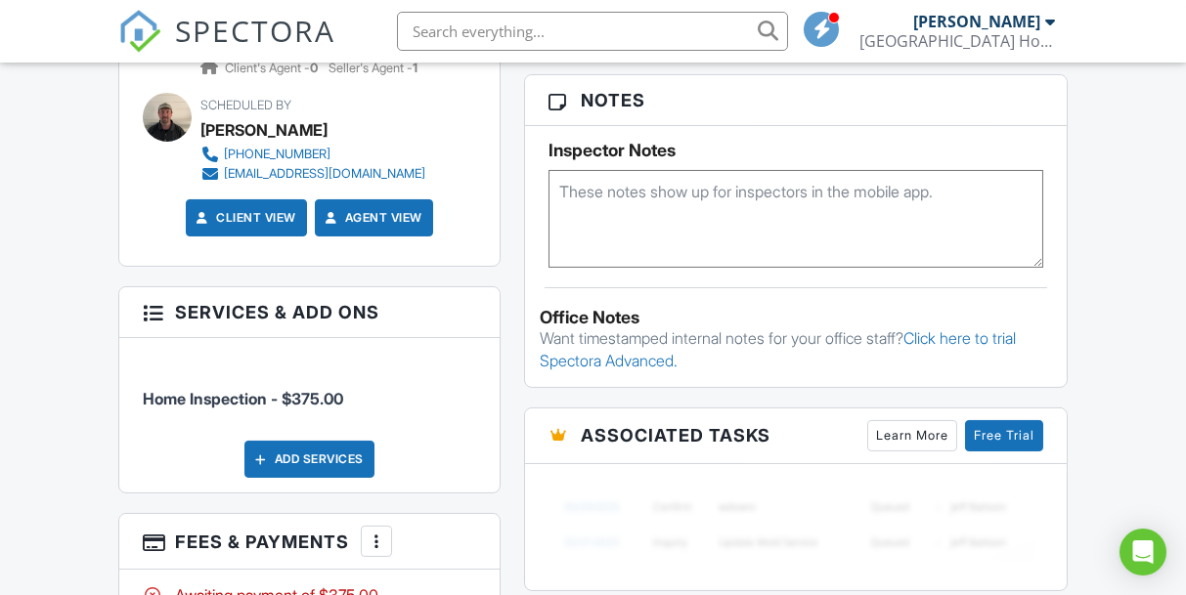
scroll to position [1374, 0]
click at [656, 182] on textarea at bounding box center [795, 219] width 495 height 98
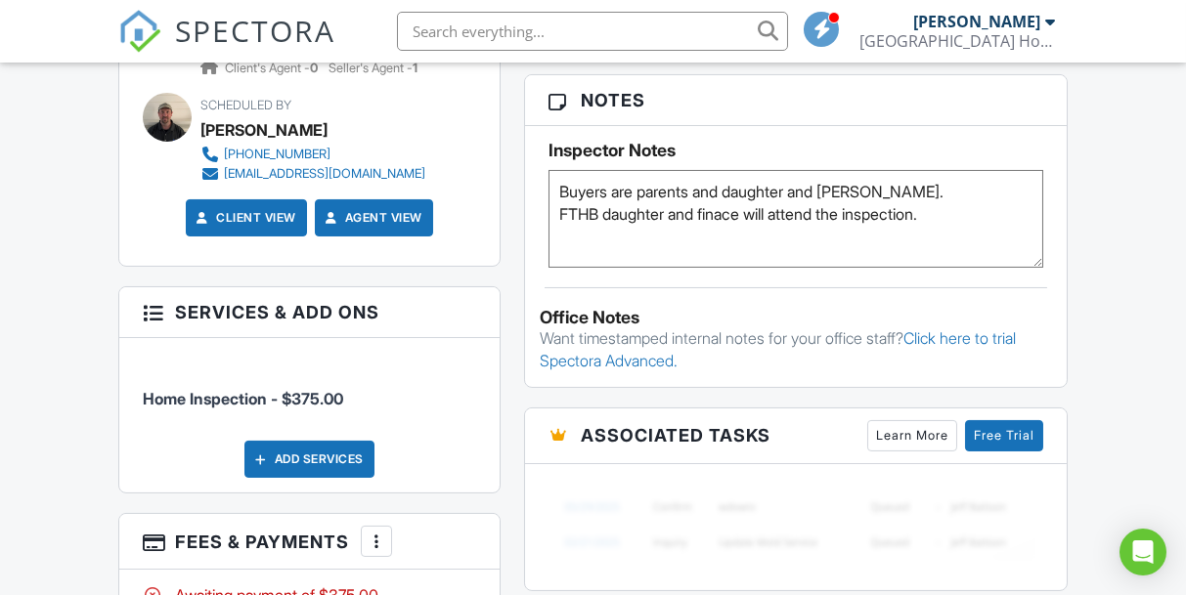
click at [884, 179] on textarea "Buyers are parents and daughter and [PERSON_NAME]. FTHB daughter and finace wil…" at bounding box center [795, 219] width 495 height 98
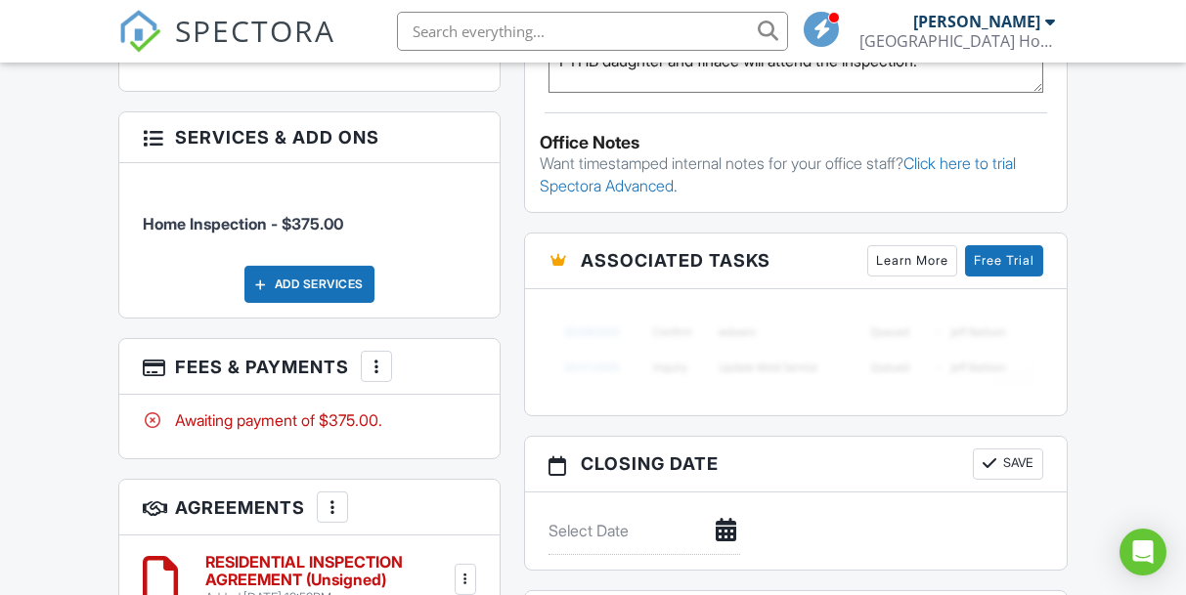
scroll to position [1614, 0]
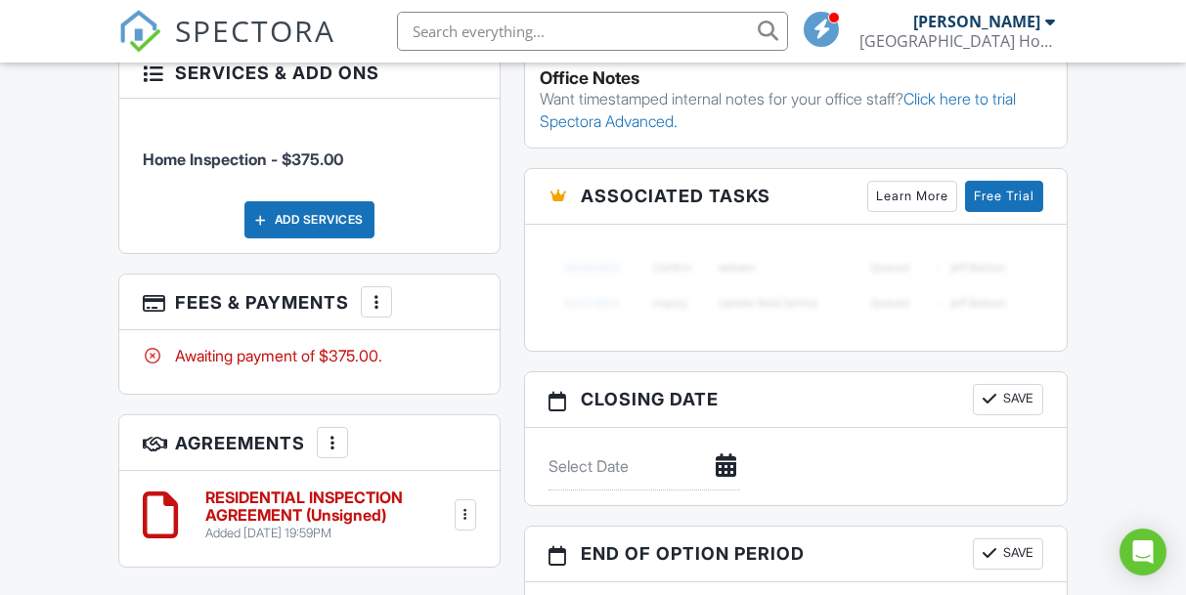
type textarea "Buyers are parents and daughter and [PERSON_NAME]. ( mom is a realtor) FTHB dau…"
click at [1001, 390] on button "Save" at bounding box center [1008, 399] width 70 height 31
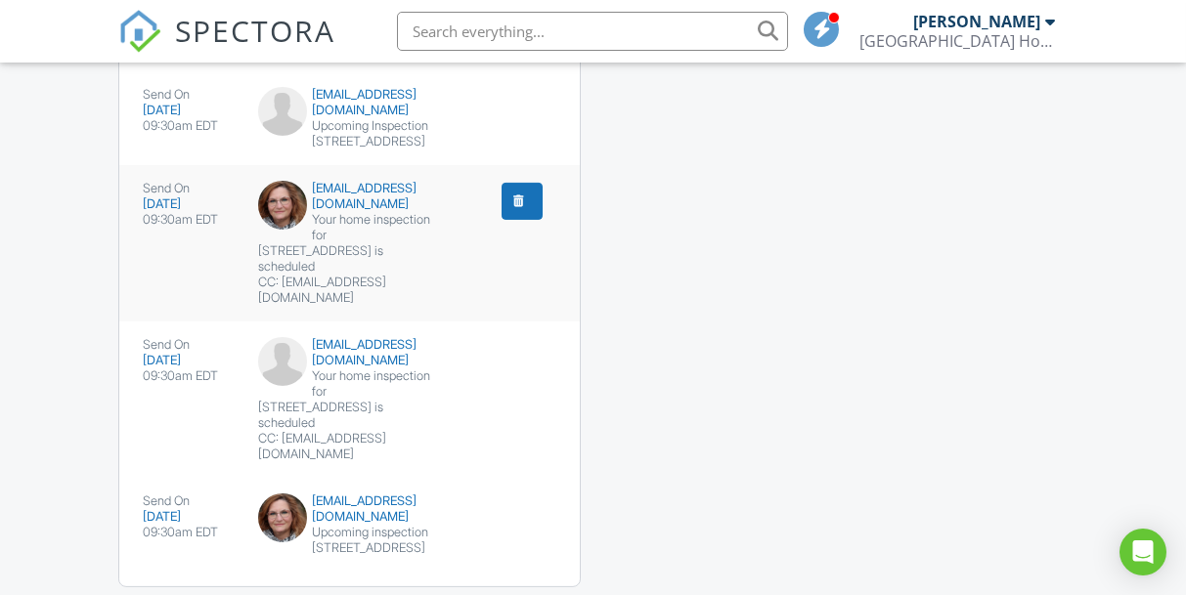
scroll to position [2782, 0]
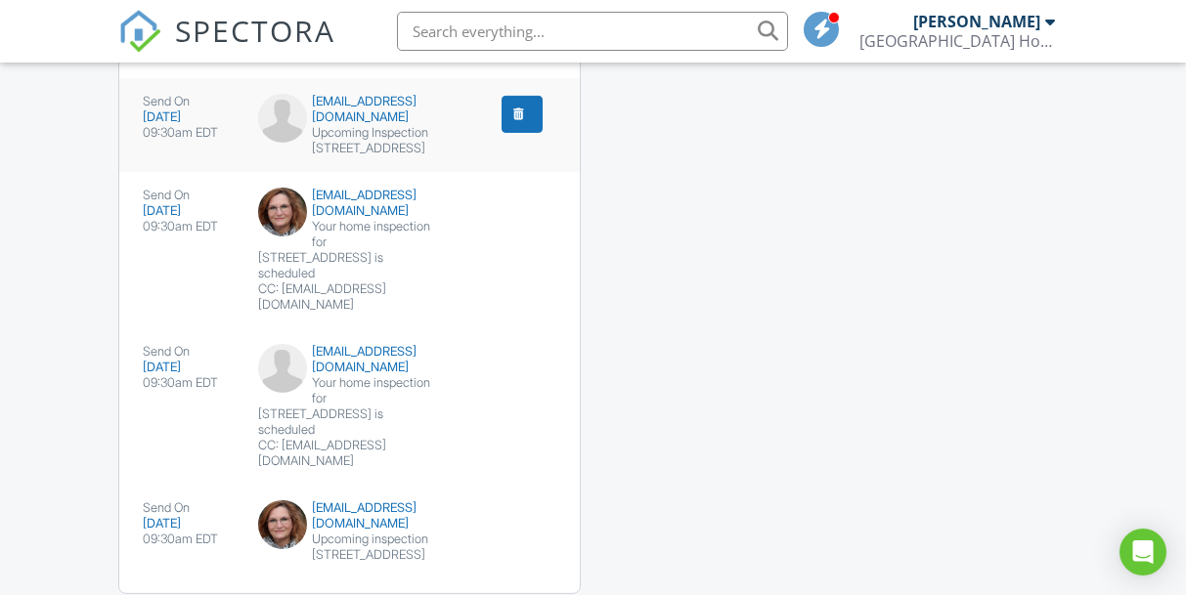
click at [326, 125] on div "deichelberger@homesale.com" at bounding box center [350, 109] width 184 height 31
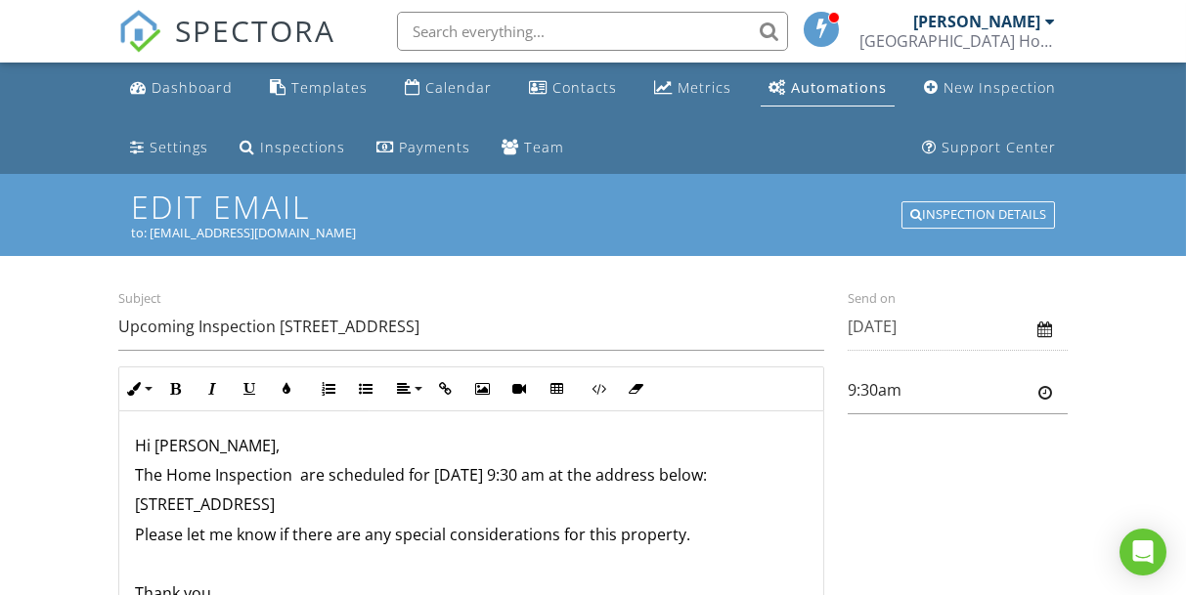
click at [325, 471] on p "The Home Inspection are scheduled for 09/04/2025 at 9:30 am at the address belo…" at bounding box center [471, 475] width 673 height 22
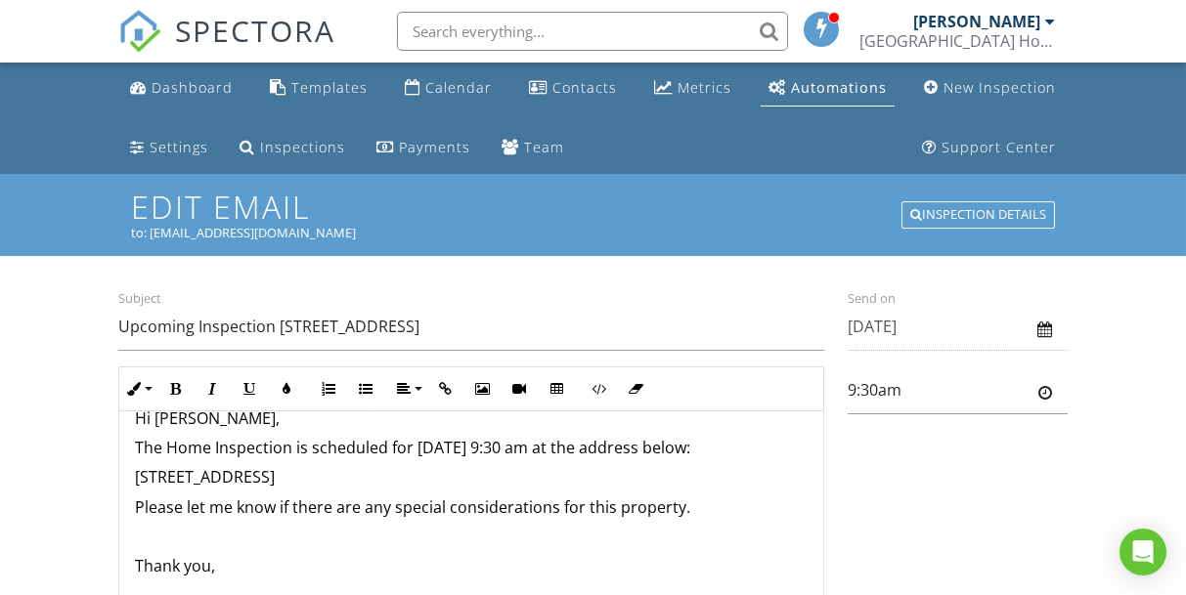
scroll to position [31, 0]
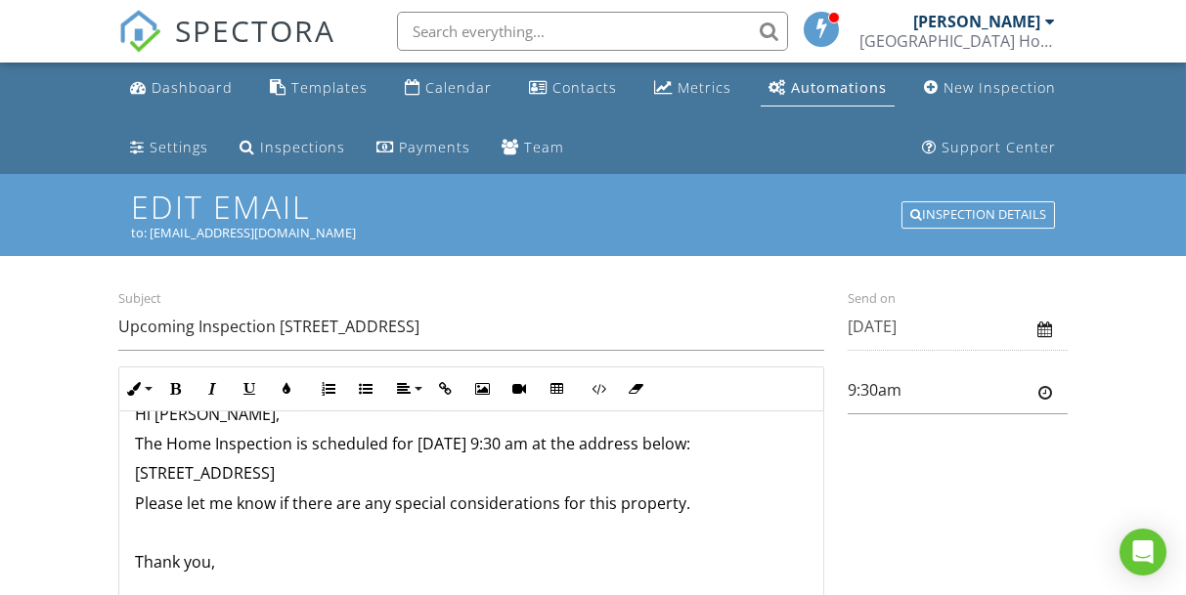
click at [584, 473] on p "[STREET_ADDRESS]" at bounding box center [471, 473] width 673 height 22
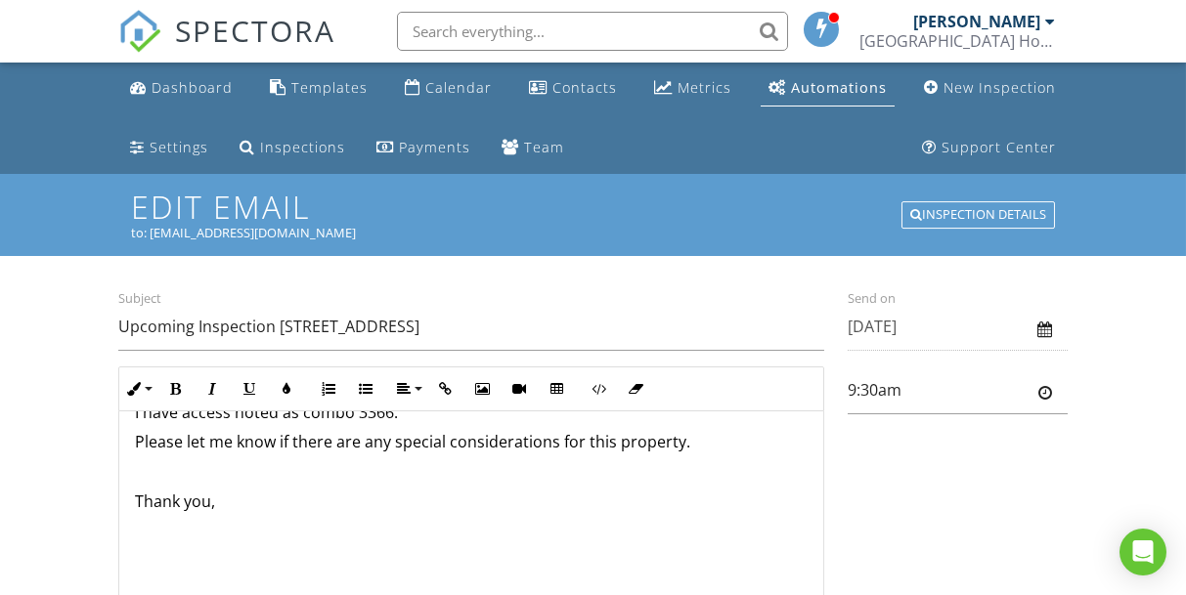
scroll to position [123, 0]
click at [280, 492] on p "Thank you," at bounding box center [471, 501] width 673 height 22
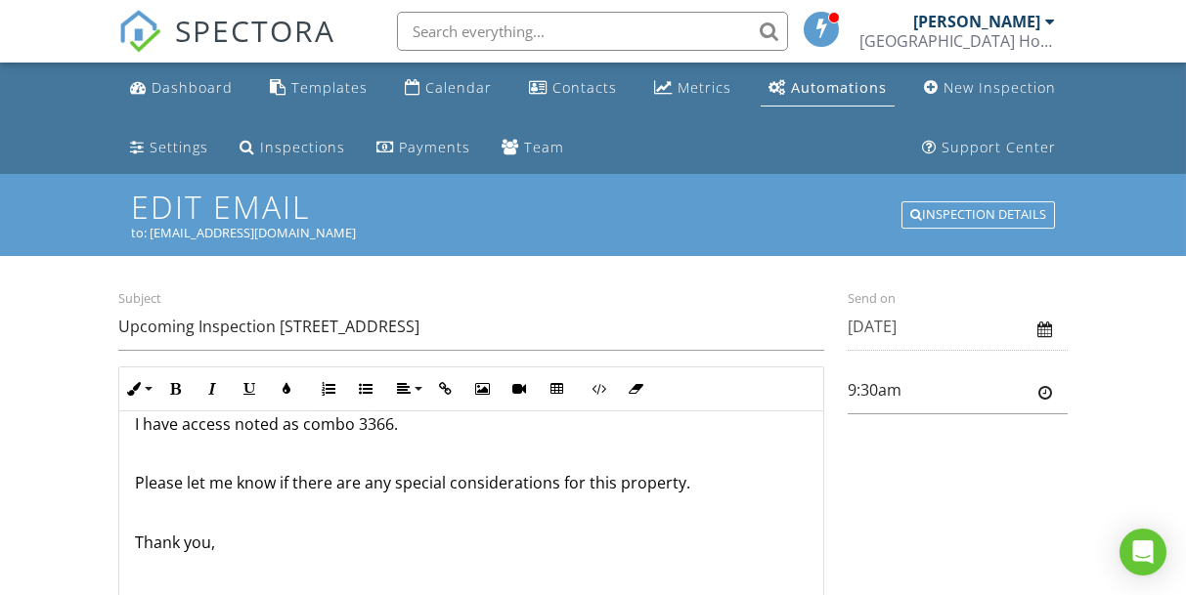
scroll to position [125, 0]
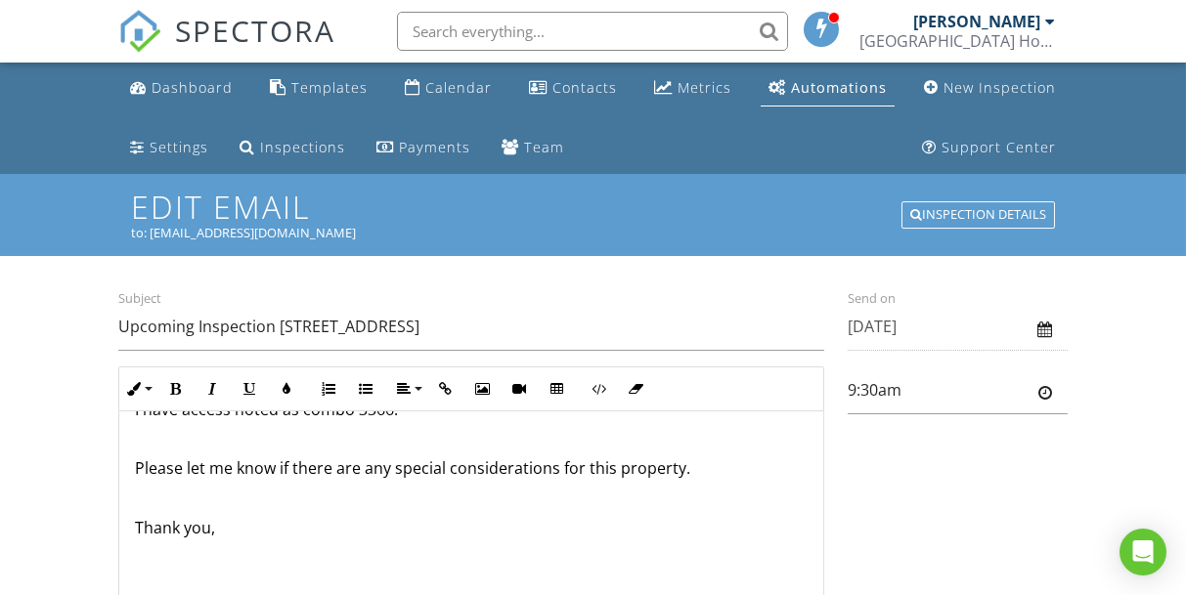
click at [234, 534] on div "Hi David, The Home Inspection is scheduled for 09/04/2025 at 9:30 am at the add…" at bounding box center [471, 469] width 704 height 366
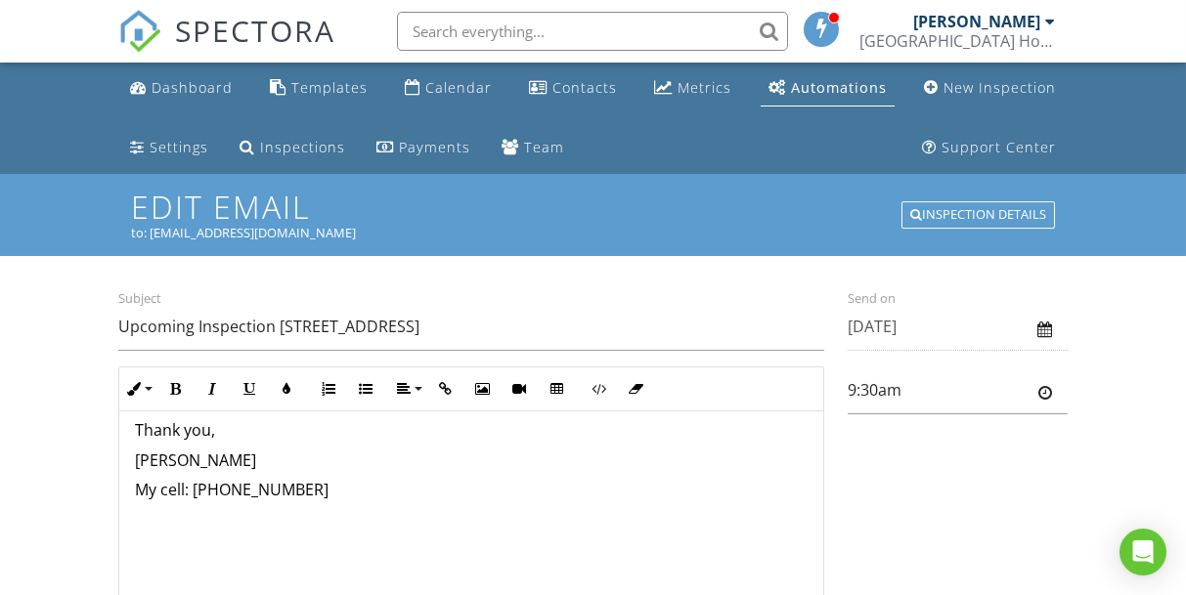
scroll to position [222, 0]
click at [450, 388] on icon "button" at bounding box center [445, 389] width 14 height 14
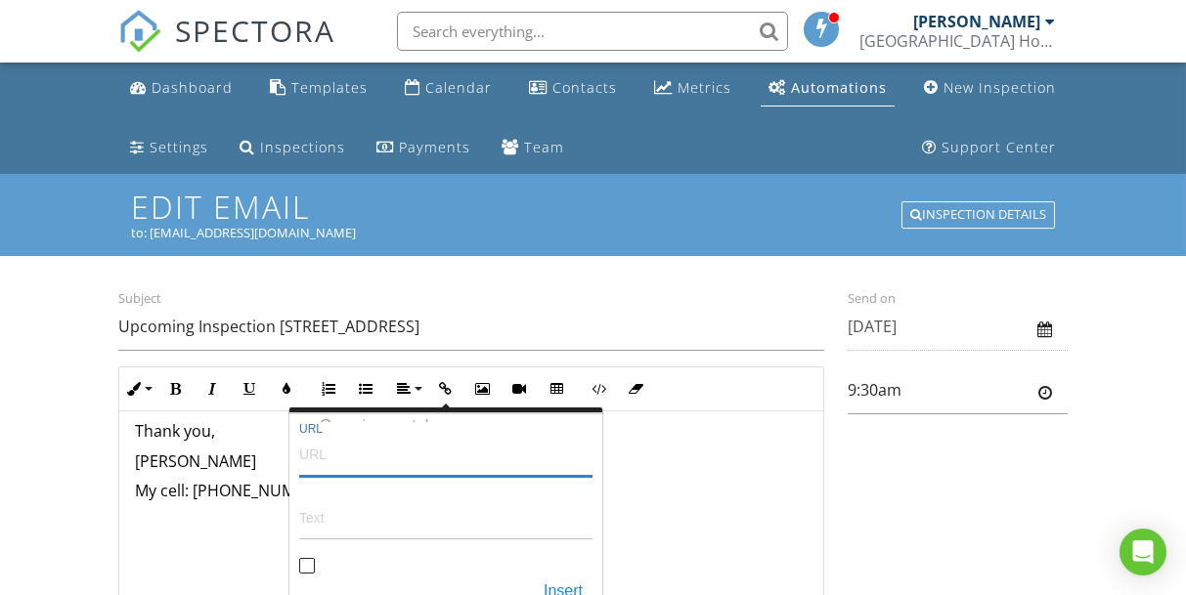
click at [367, 467] on input "URL" at bounding box center [445, 453] width 293 height 47
paste input "https://www.facebook.com/profile.php?id=100083706334271"
type input "https://www.facebook.com/profile.php?id=100083706334271"
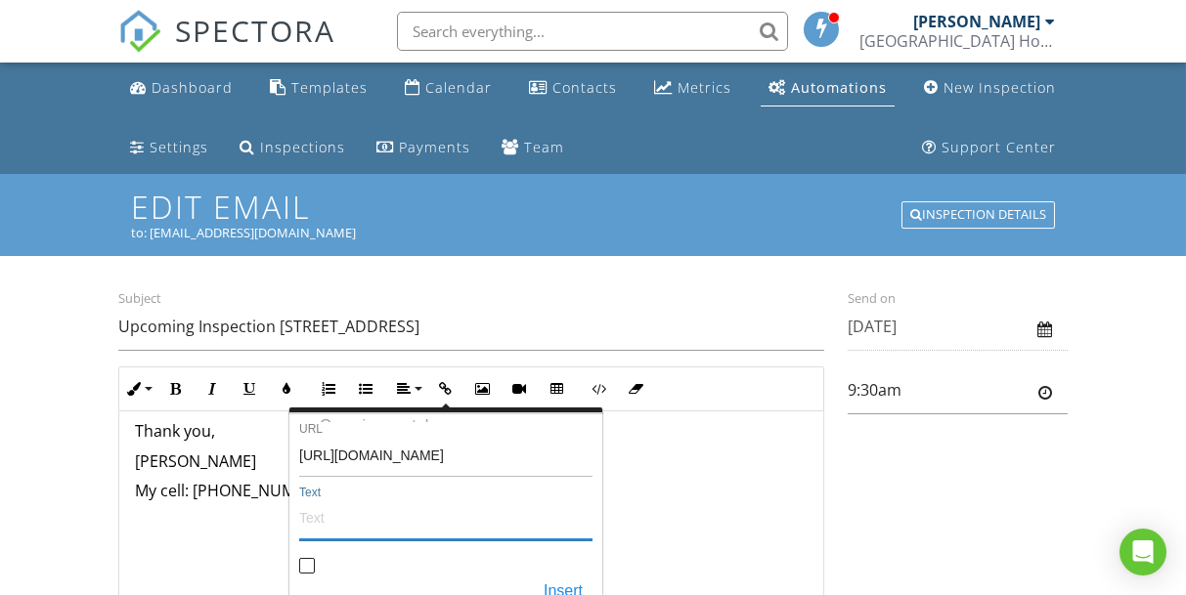
click at [345, 521] on input "Text" at bounding box center [445, 517] width 293 height 47
type input "Facebook"
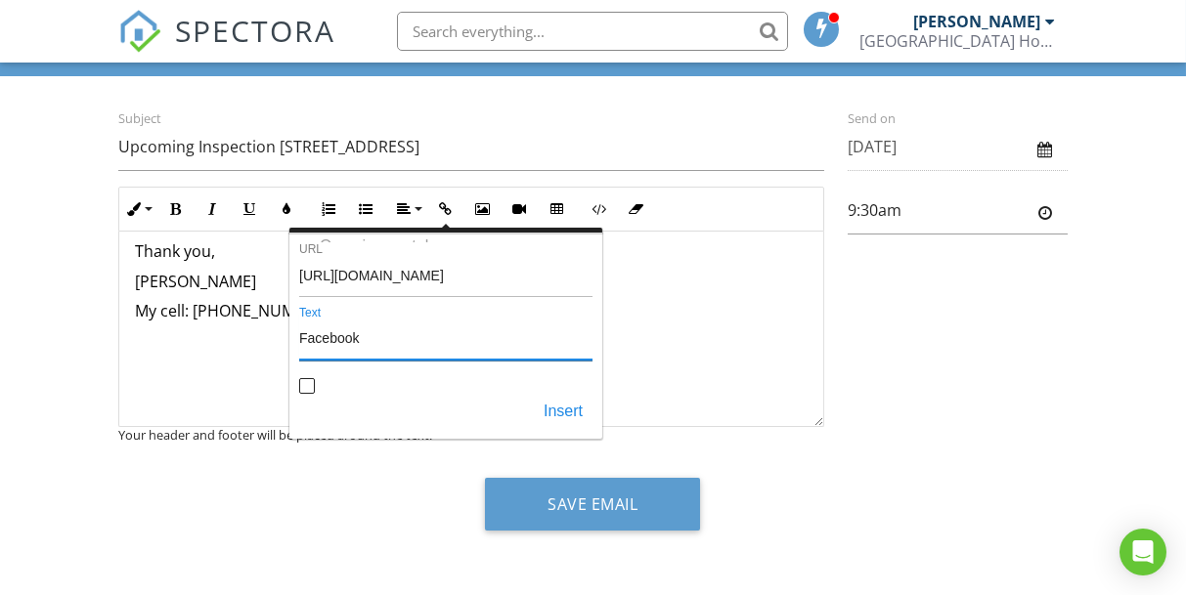
scroll to position [178, 0]
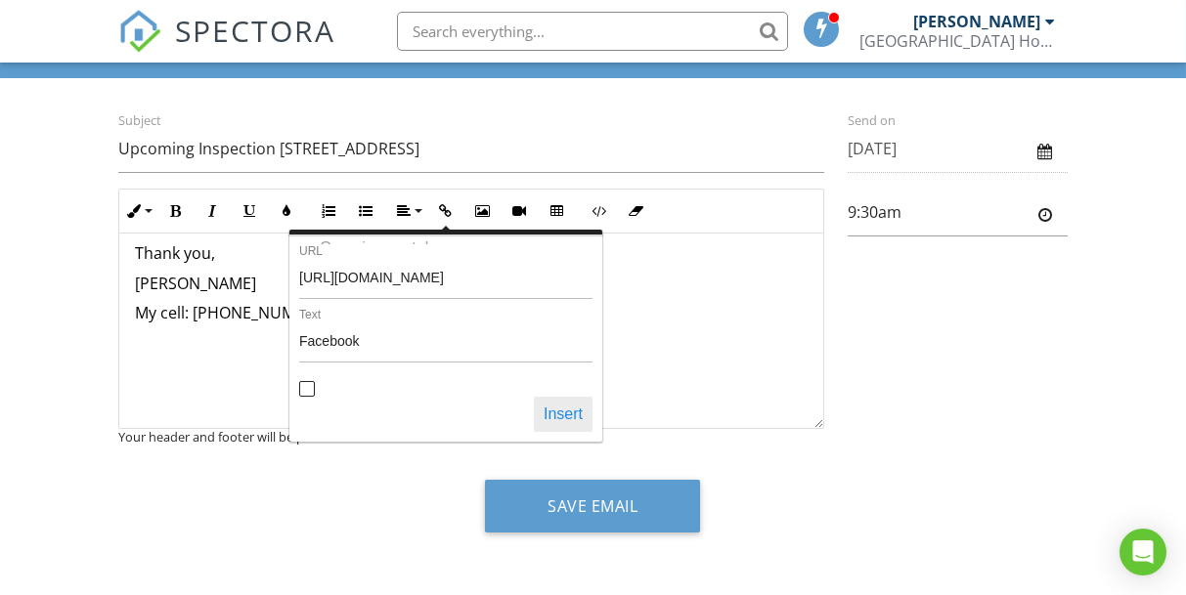
click at [574, 411] on button "Insert" at bounding box center [563, 414] width 59 height 35
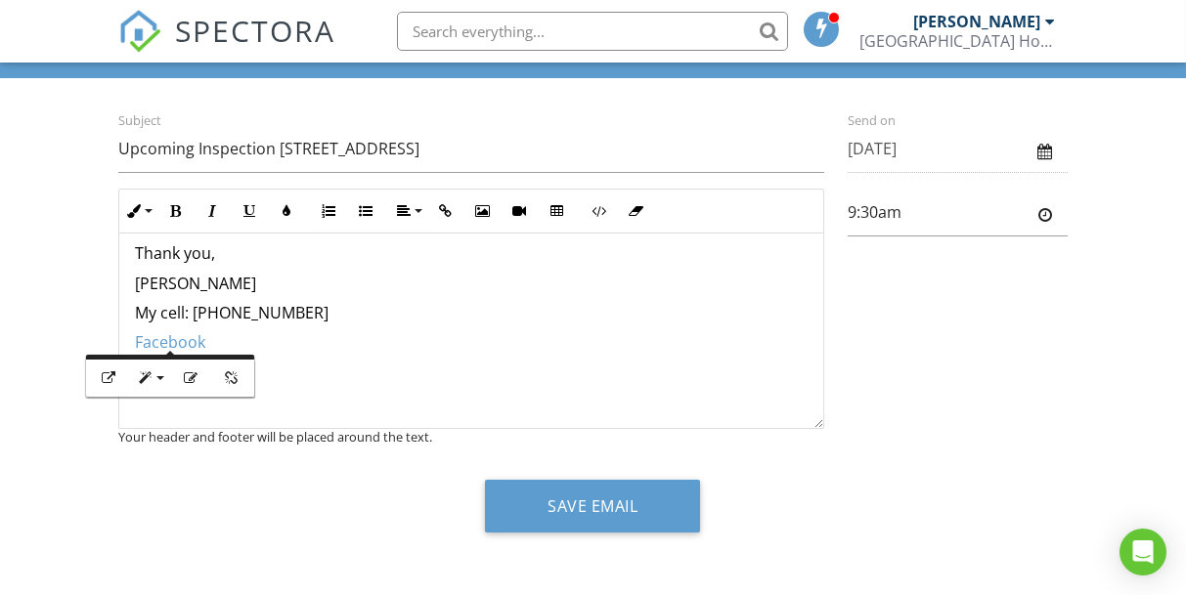
scroll to position [177, 0]
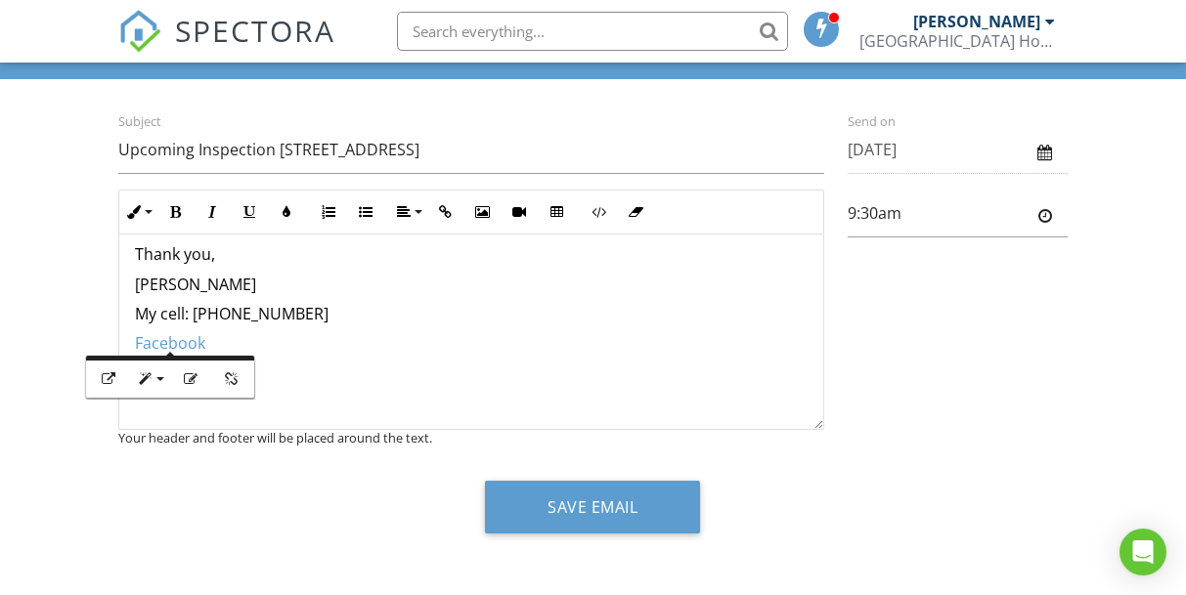
click at [566, 397] on p at bounding box center [471, 403] width 673 height 22
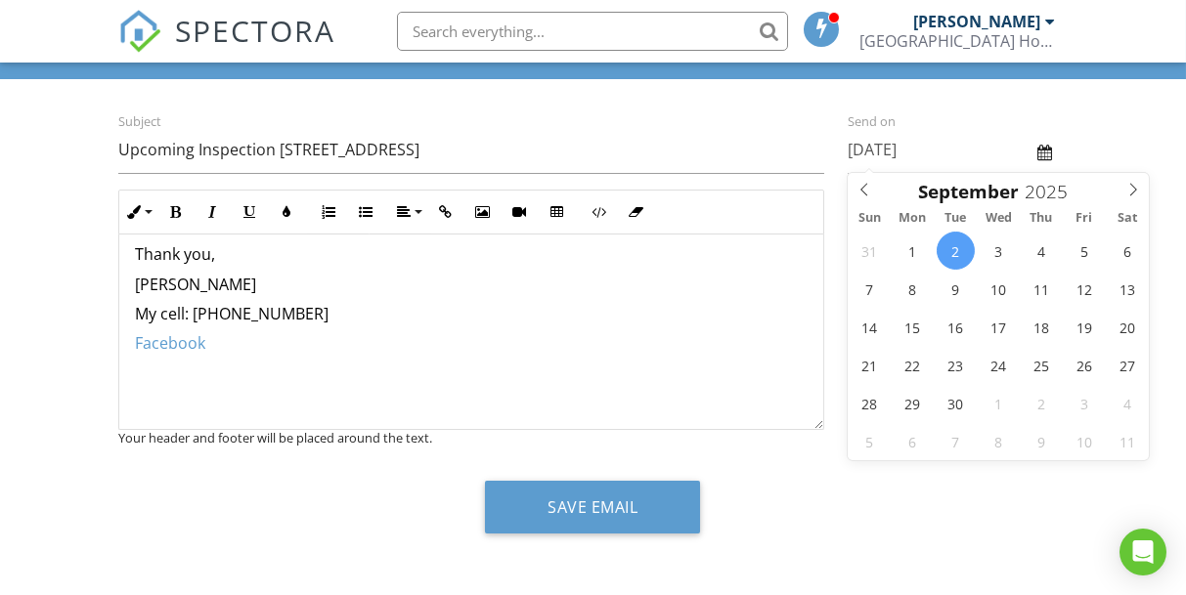
click at [892, 143] on input "09/02/2025" at bounding box center [957, 150] width 220 height 48
click at [865, 191] on icon at bounding box center [864, 190] width 14 height 14
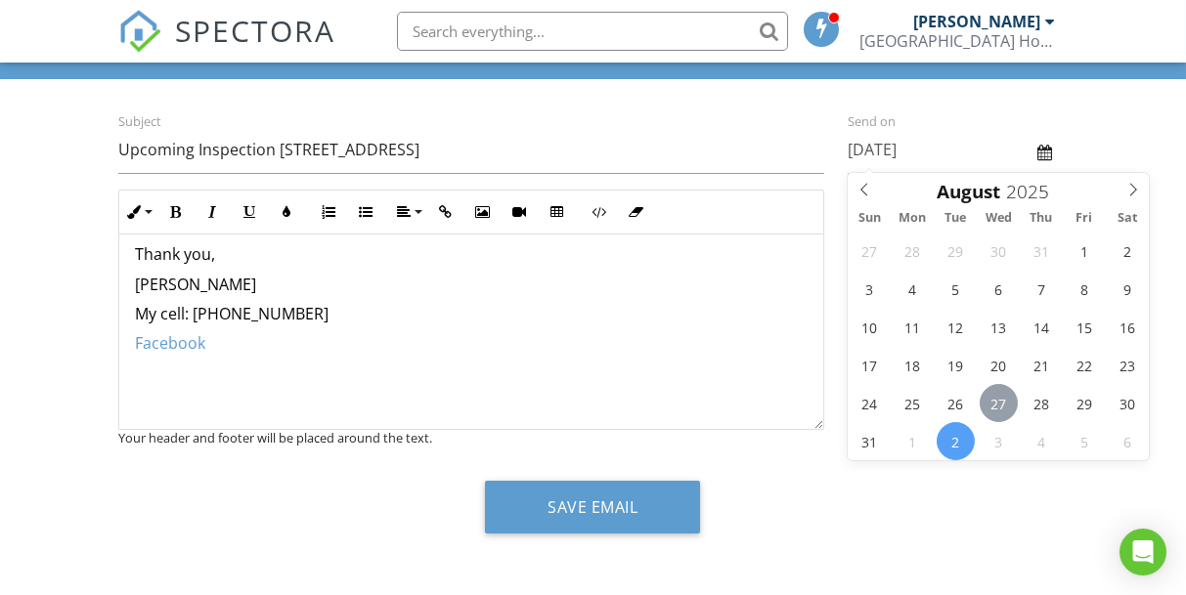
type input "08/27/2025"
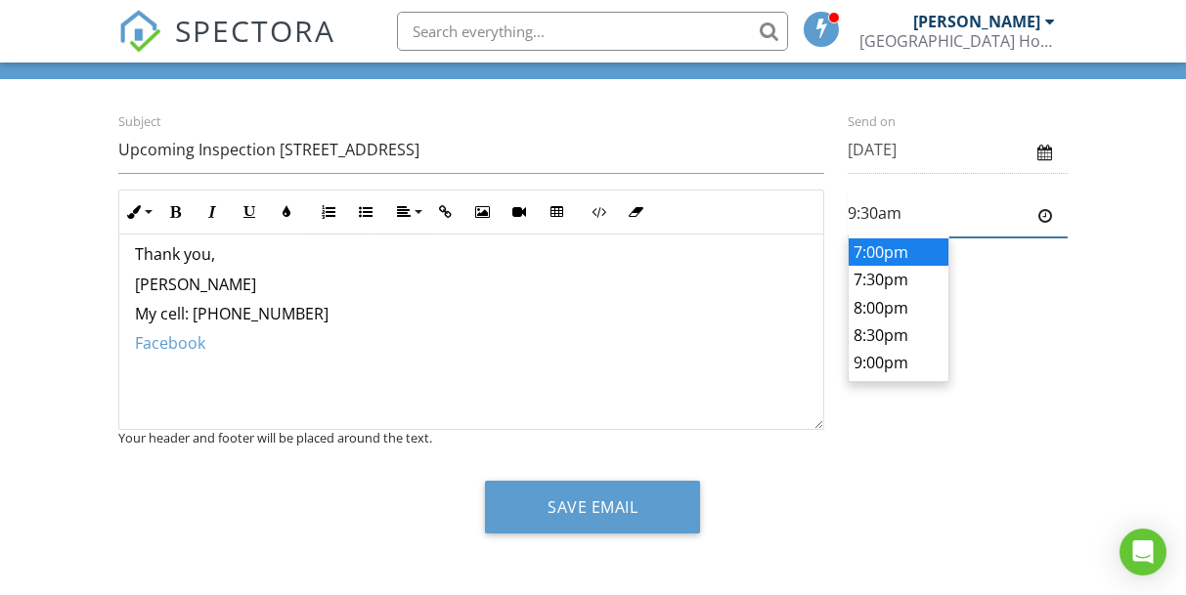
scroll to position [780, 0]
type input "8:30pm"
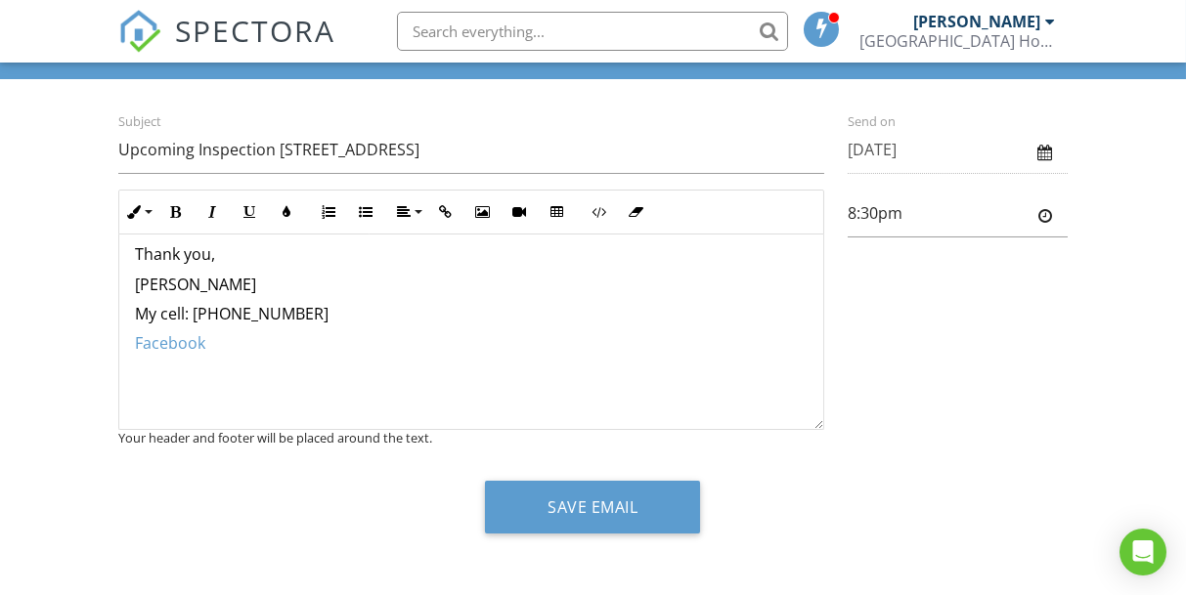
click at [880, 313] on body "SPECTORA Travis Hoverter South Central PA Home Inspection Co. Inc. Role: Inspec…" at bounding box center [593, 211] width 1186 height 776
click at [308, 341] on p "​ Facebook ​​​" at bounding box center [471, 343] width 673 height 22
click at [448, 207] on icon "button" at bounding box center [445, 212] width 14 height 14
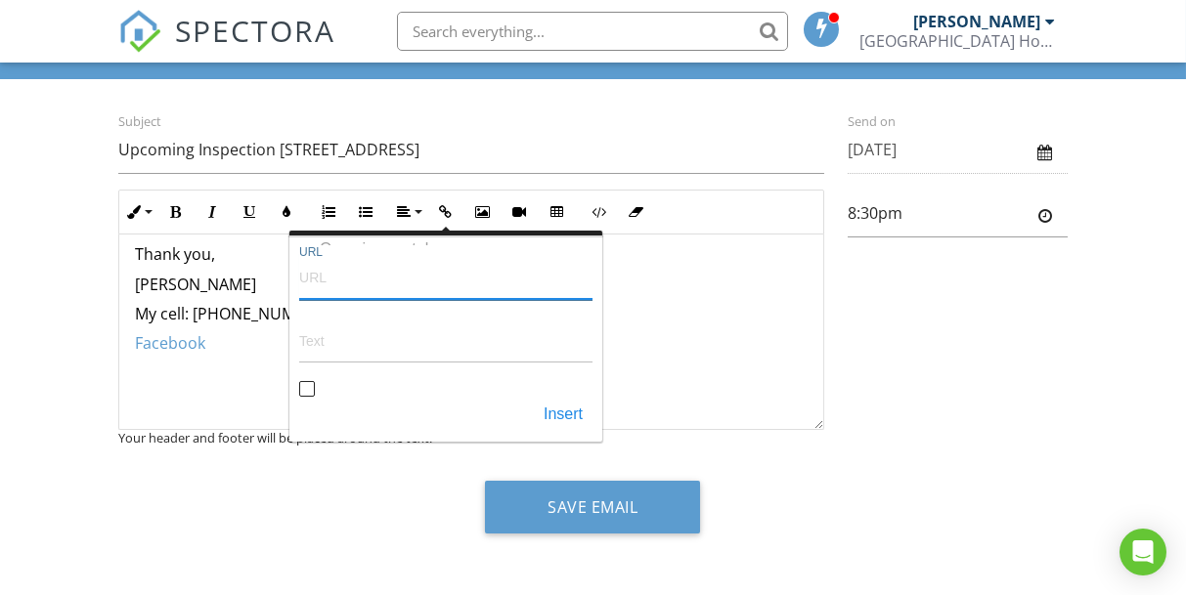
click at [434, 275] on input "URL" at bounding box center [445, 276] width 293 height 47
paste input "https://www.realinspection.com"
type input "https://www.realinspection.com"
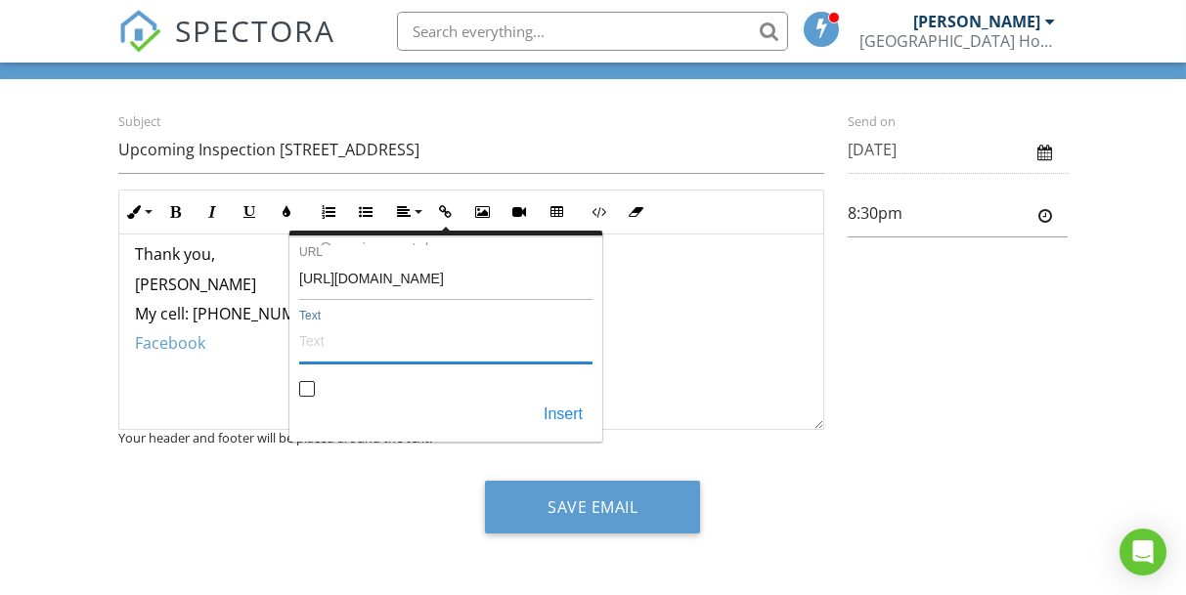
click at [425, 356] on input "Text" at bounding box center [445, 340] width 293 height 47
type input "Website"
click at [567, 413] on button "Insert" at bounding box center [563, 415] width 59 height 35
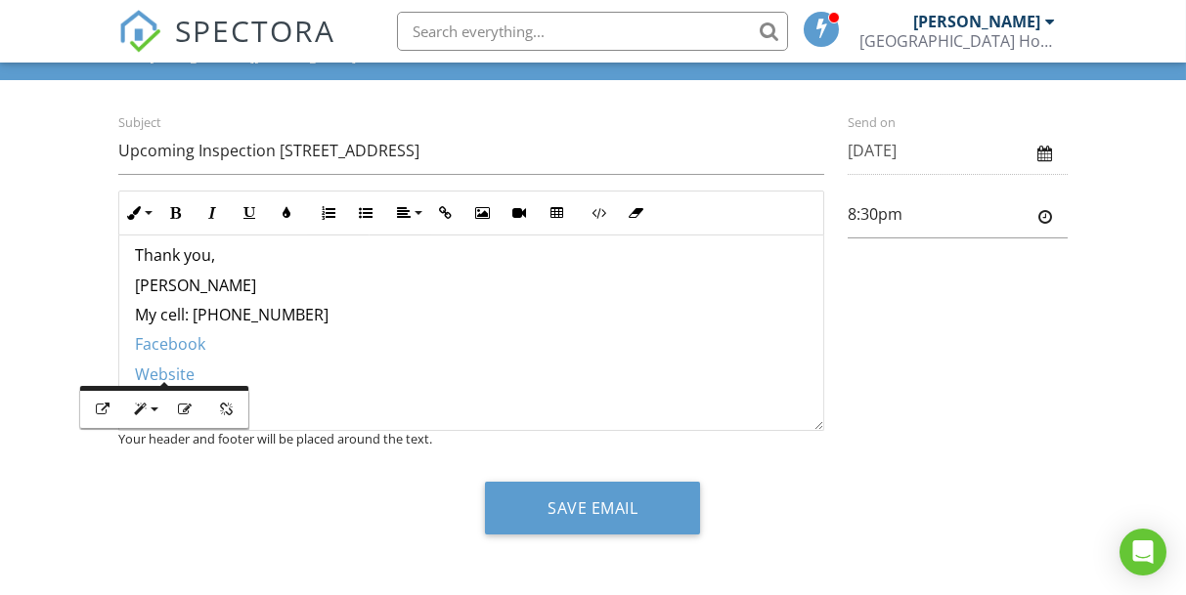
click at [525, 423] on p at bounding box center [471, 434] width 673 height 22
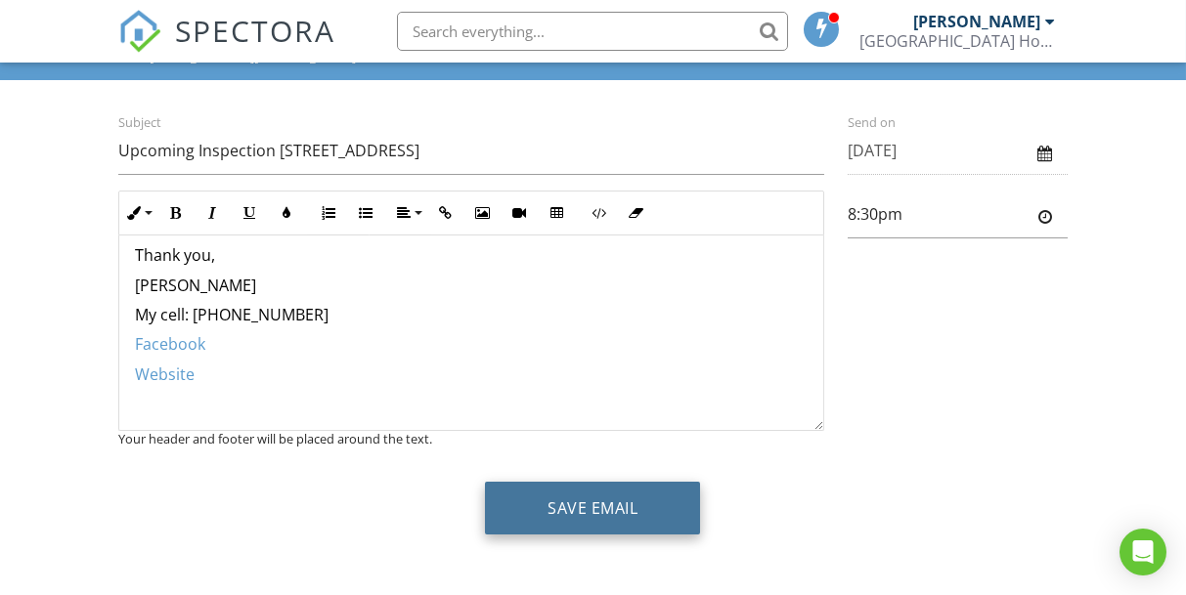
click at [599, 505] on button "Save Email" at bounding box center [592, 508] width 215 height 53
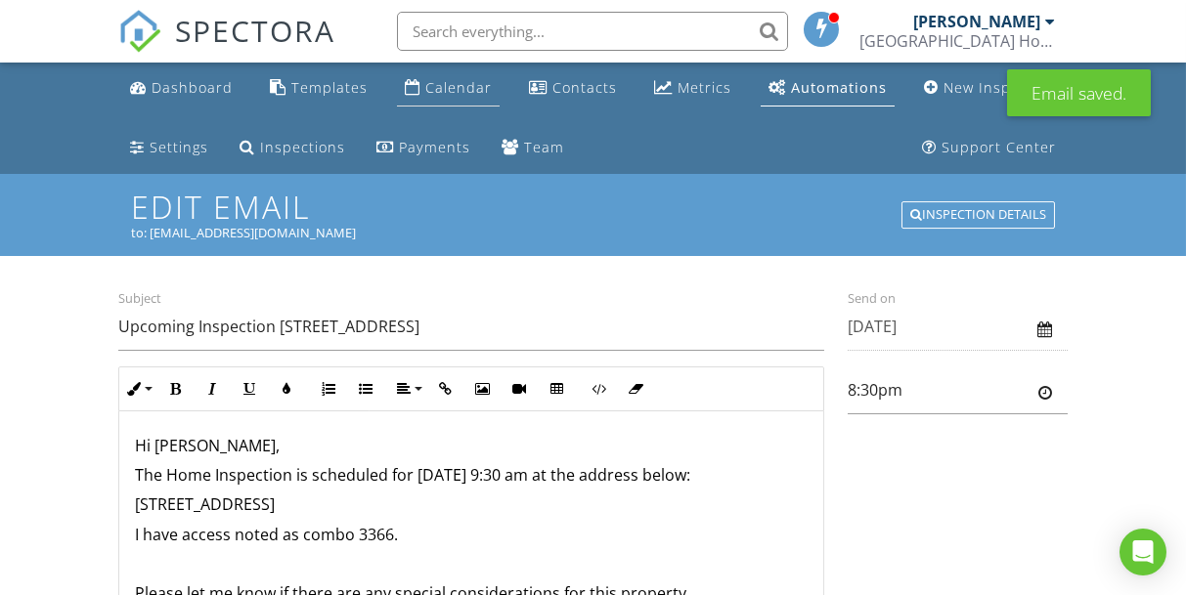
click at [472, 93] on div "Calendar" at bounding box center [458, 87] width 66 height 19
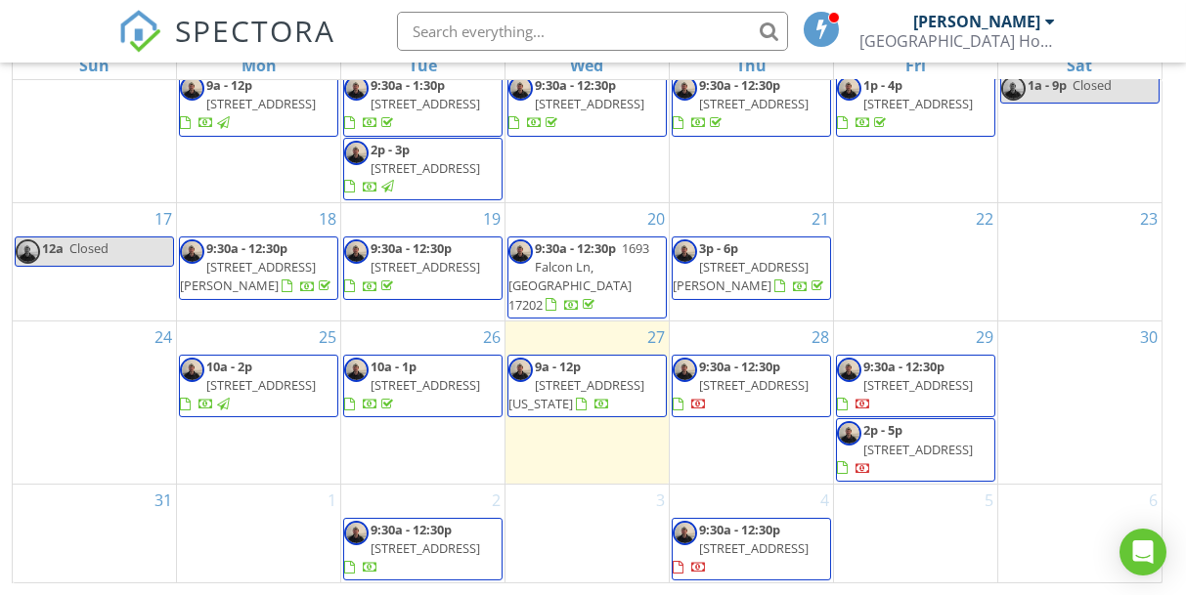
scroll to position [319, 0]
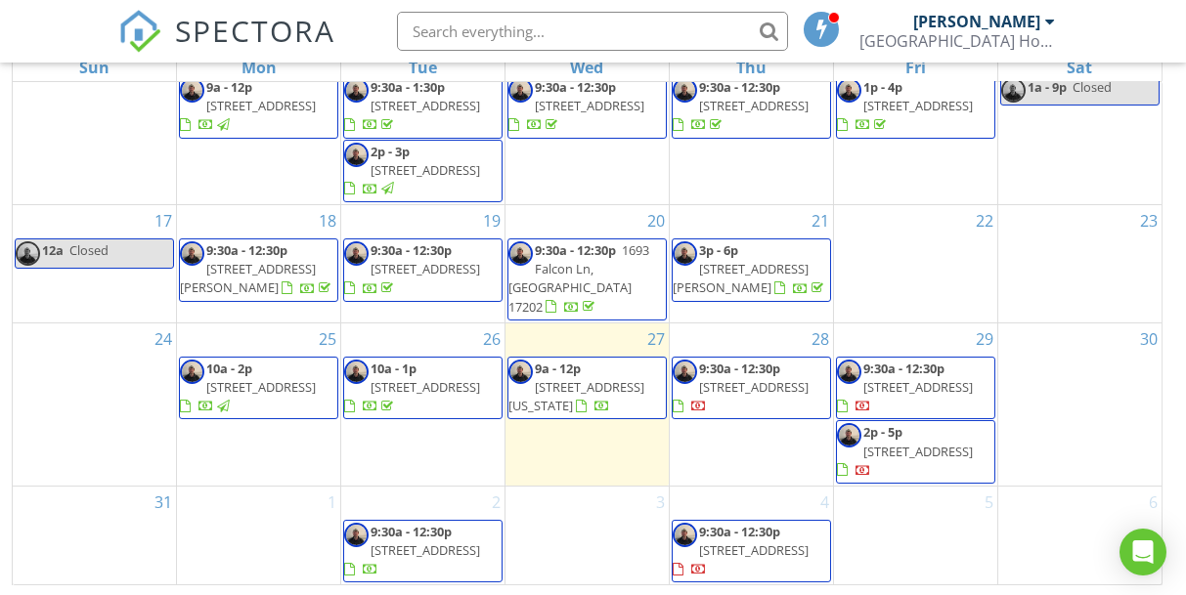
click at [463, 19] on input "text" at bounding box center [592, 31] width 391 height 39
paste input "[PERSON_NAME]"
type input "[PERSON_NAME]"
